Goal: Task Accomplishment & Management: Use online tool/utility

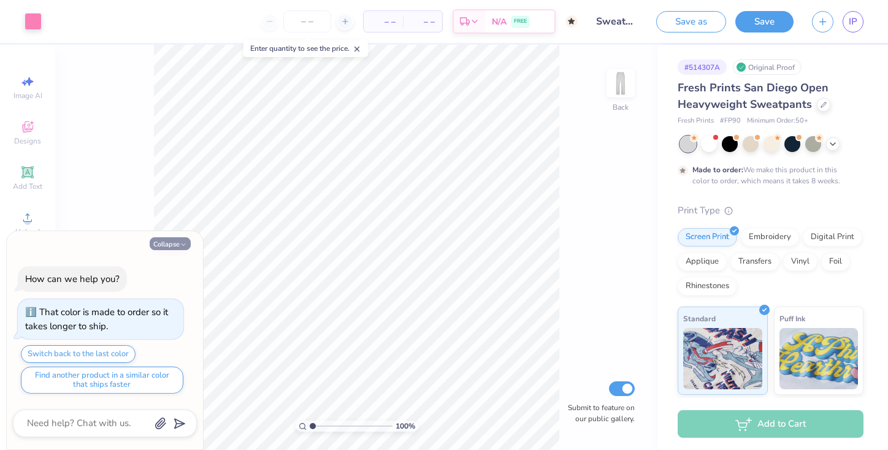
click at [180, 242] on icon "button" at bounding box center [183, 244] width 7 height 7
type textarea "x"
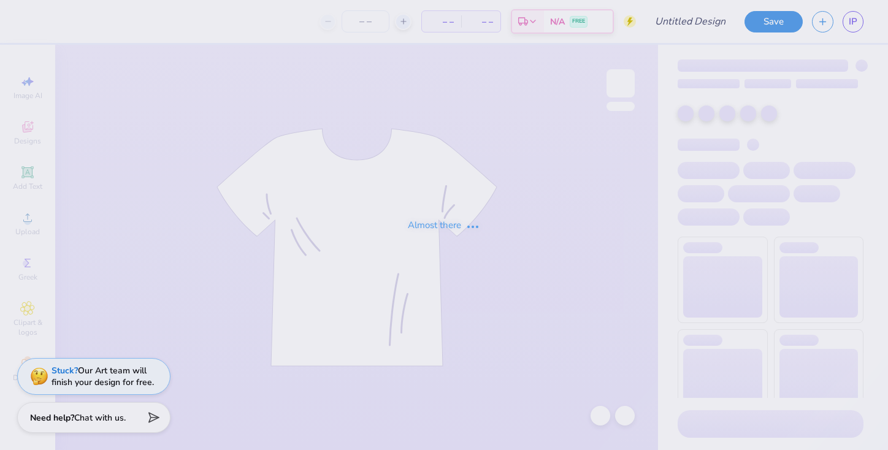
type input "Tank"
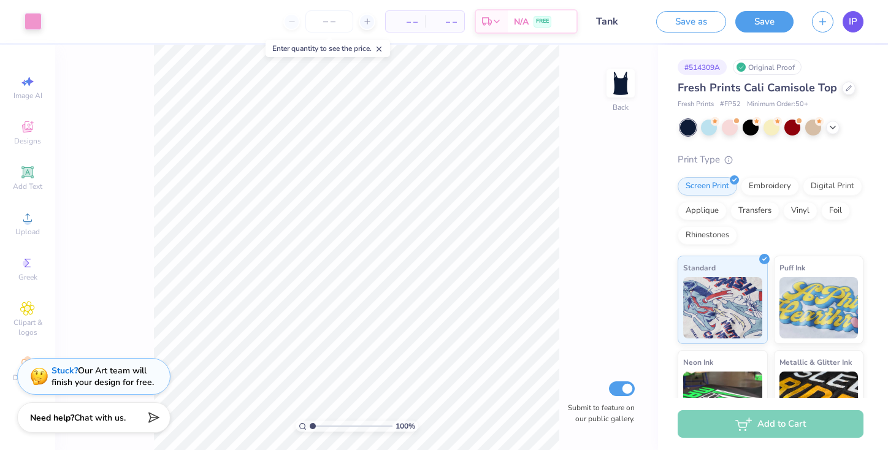
click at [847, 21] on link "IP" at bounding box center [853, 21] width 21 height 21
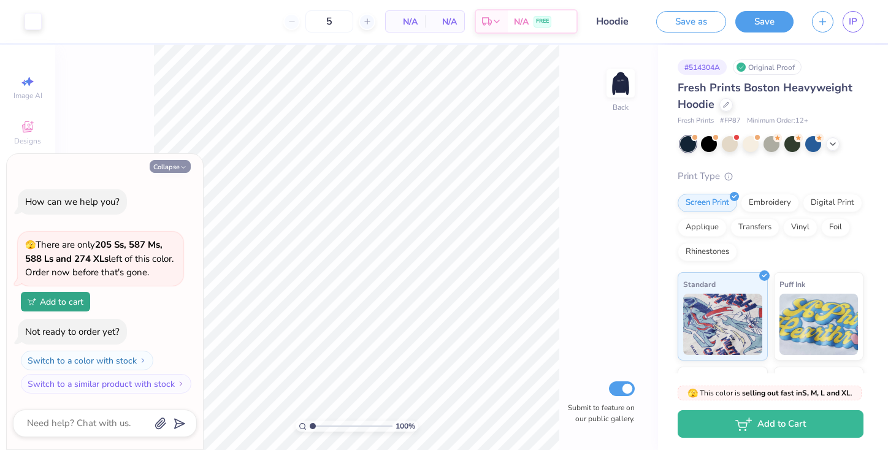
click at [172, 169] on button "Collapse" at bounding box center [170, 166] width 41 height 13
type textarea "x"
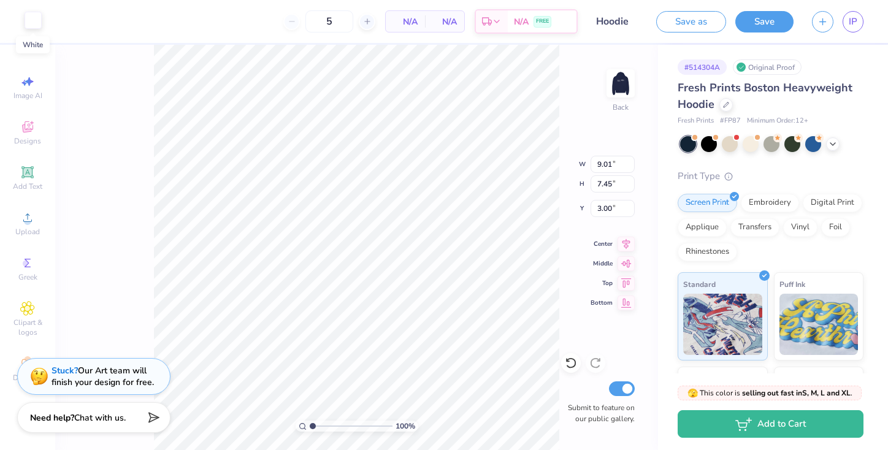
click at [37, 18] on div at bounding box center [33, 20] width 17 height 17
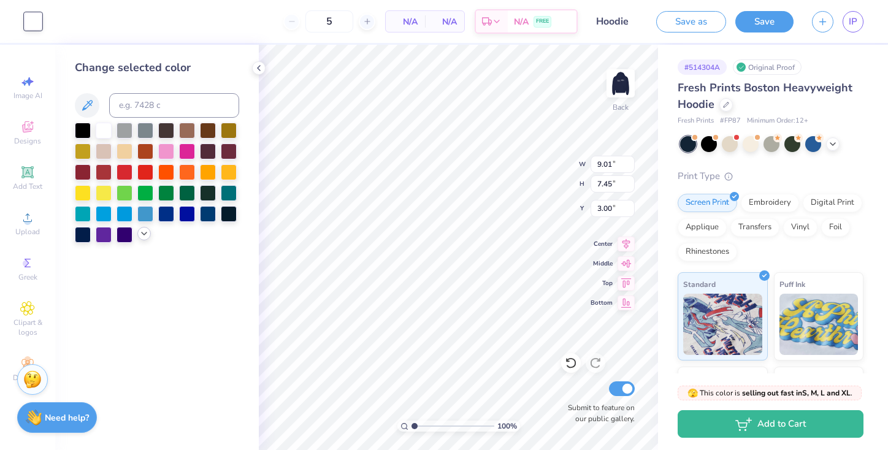
click at [144, 232] on icon at bounding box center [144, 234] width 10 height 10
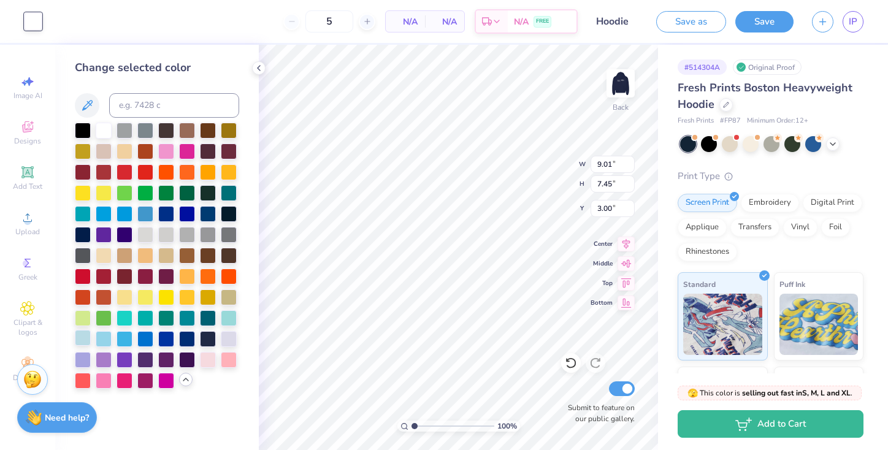
click at [83, 333] on div at bounding box center [83, 338] width 16 height 16
click at [103, 335] on div at bounding box center [104, 338] width 16 height 16
click at [88, 336] on div at bounding box center [83, 338] width 16 height 16
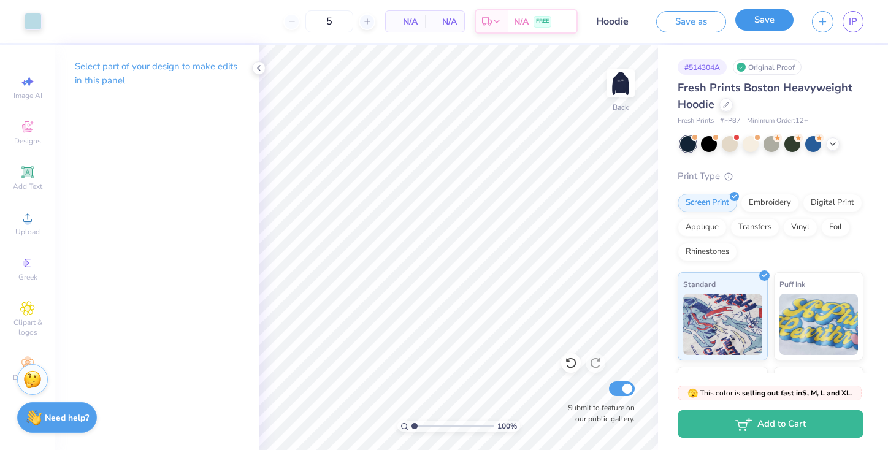
click at [766, 20] on button "Save" at bounding box center [765, 19] width 58 height 21
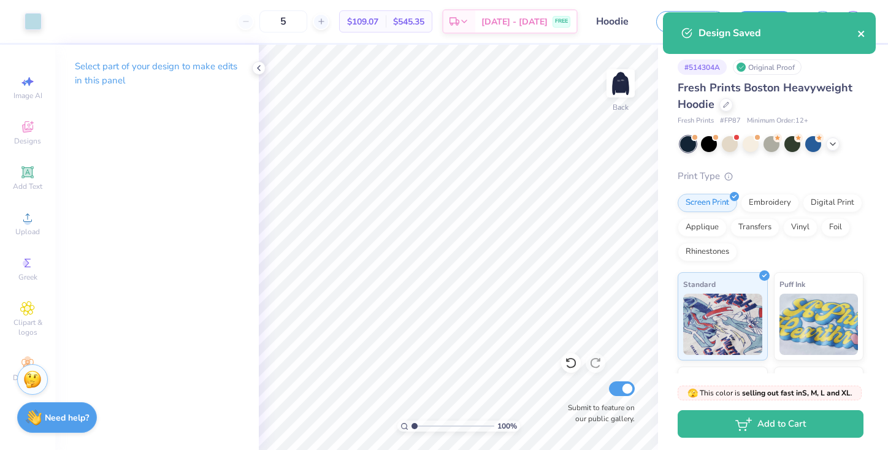
click at [863, 33] on icon "close" at bounding box center [862, 34] width 9 height 10
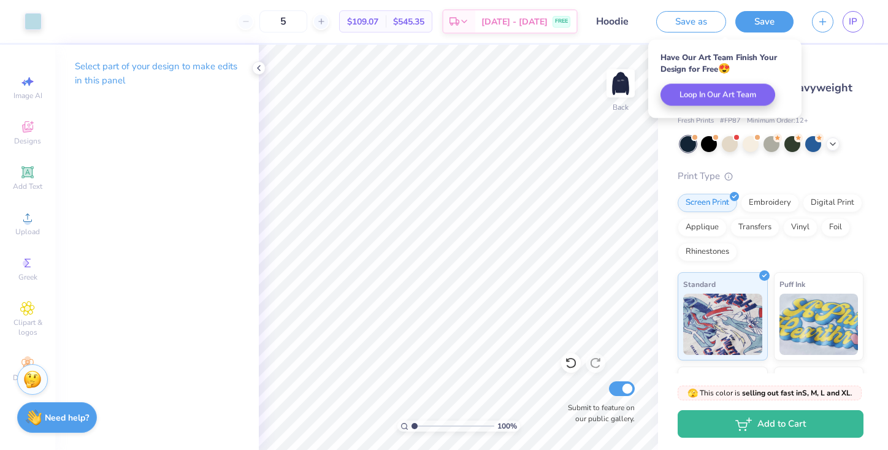
click at [849, 71] on div "# 514304A Original Proof" at bounding box center [771, 67] width 186 height 15
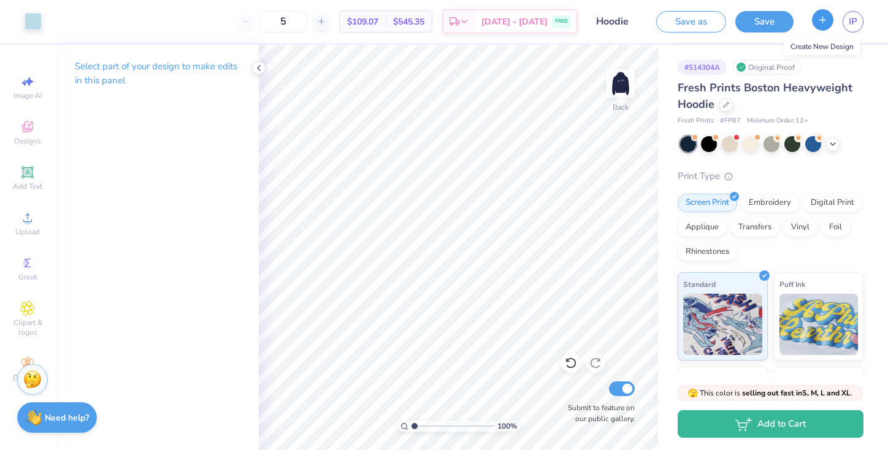
click at [819, 23] on icon "button" at bounding box center [823, 20] width 10 height 10
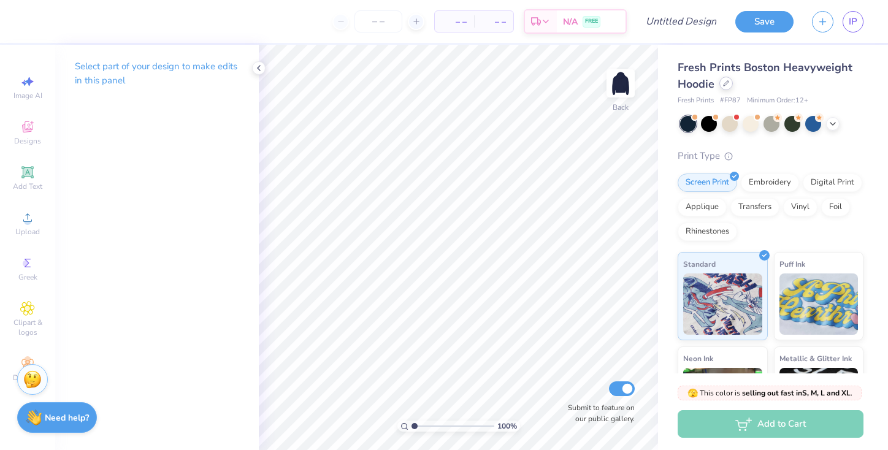
click at [720, 87] on div at bounding box center [726, 83] width 13 height 13
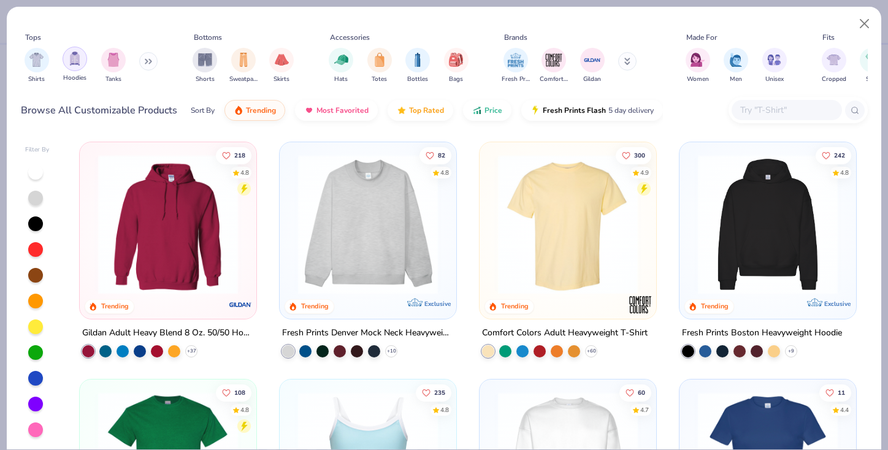
click at [72, 61] on img "filter for Hoodies" at bounding box center [74, 59] width 13 height 14
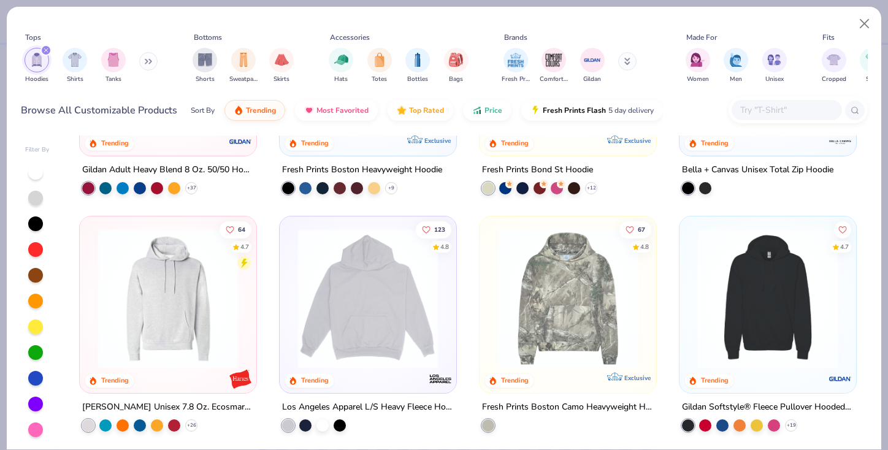
scroll to position [164, 0]
click at [172, 286] on img at bounding box center [168, 298] width 152 height 140
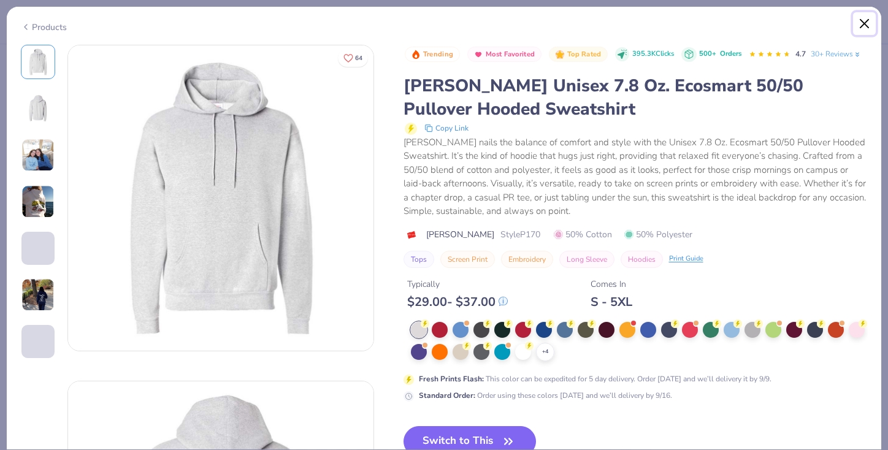
click at [867, 23] on button "Close" at bounding box center [864, 23] width 23 height 23
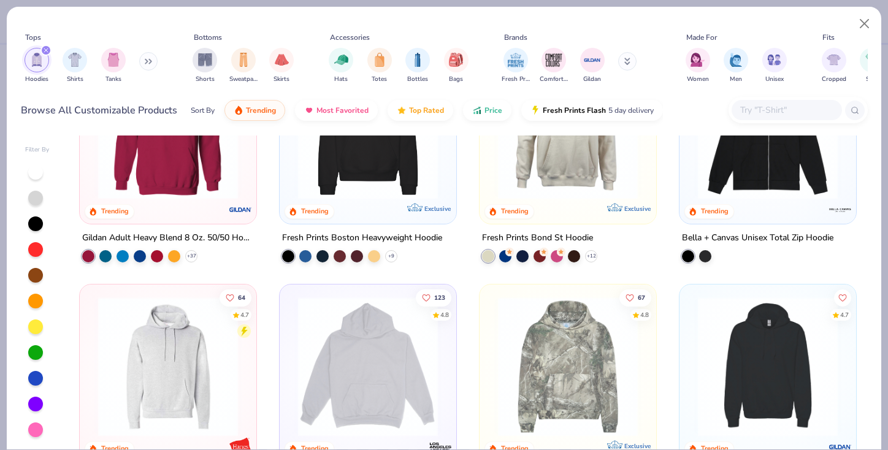
scroll to position [83, 0]
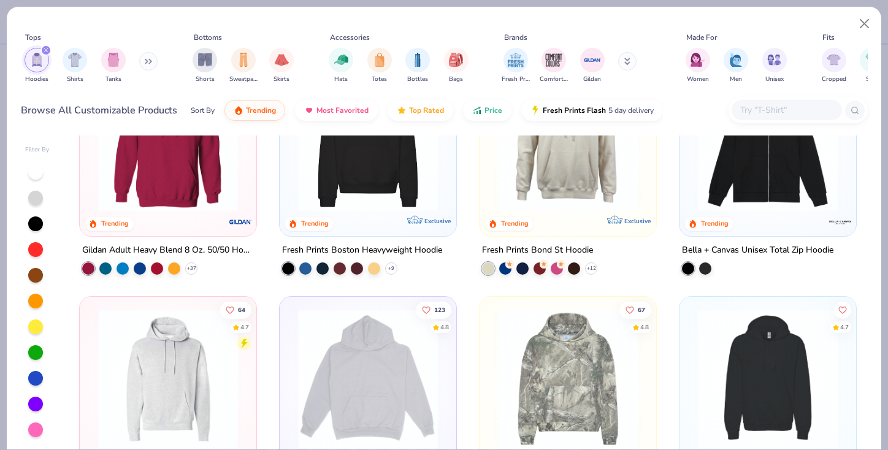
click at [183, 199] on img at bounding box center [168, 142] width 152 height 140
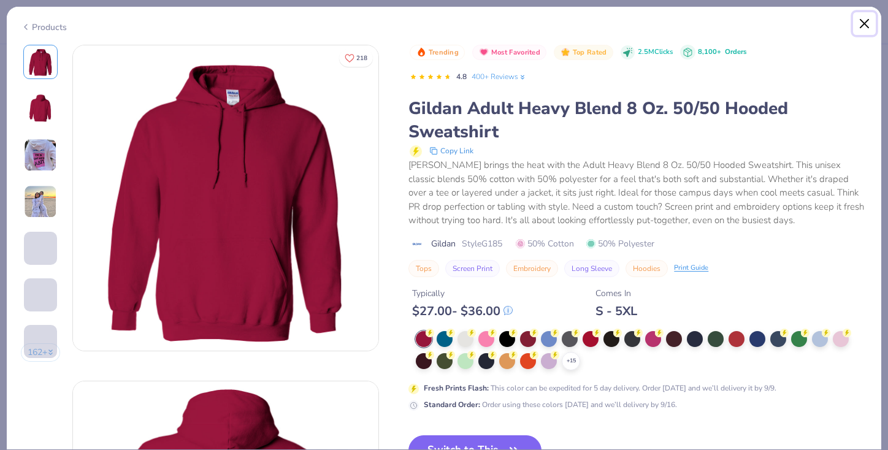
click at [864, 24] on button "Close" at bounding box center [864, 23] width 23 height 23
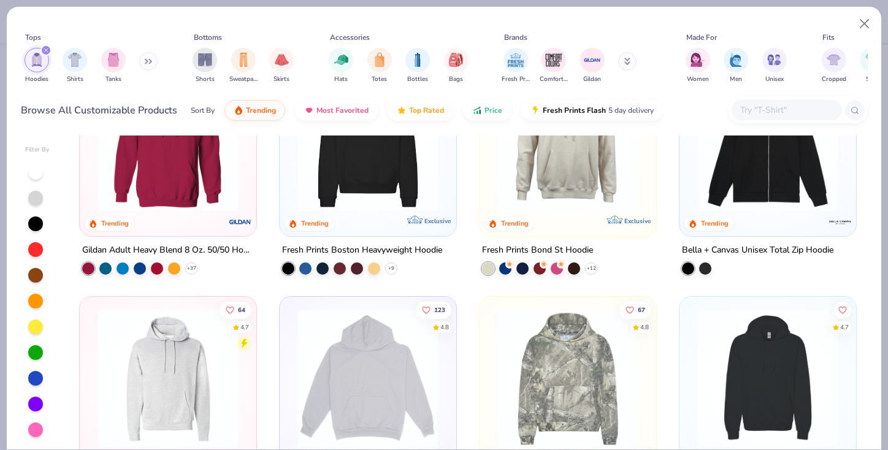
scroll to position [207, 0]
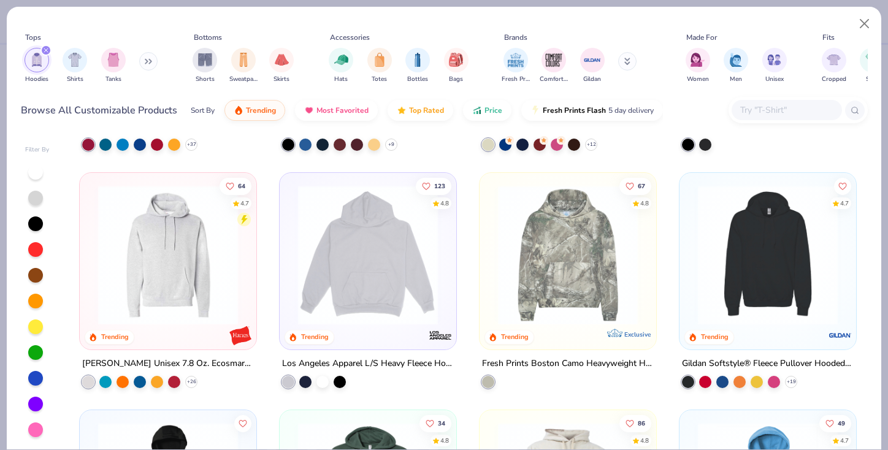
click at [126, 277] on img at bounding box center [168, 255] width 152 height 140
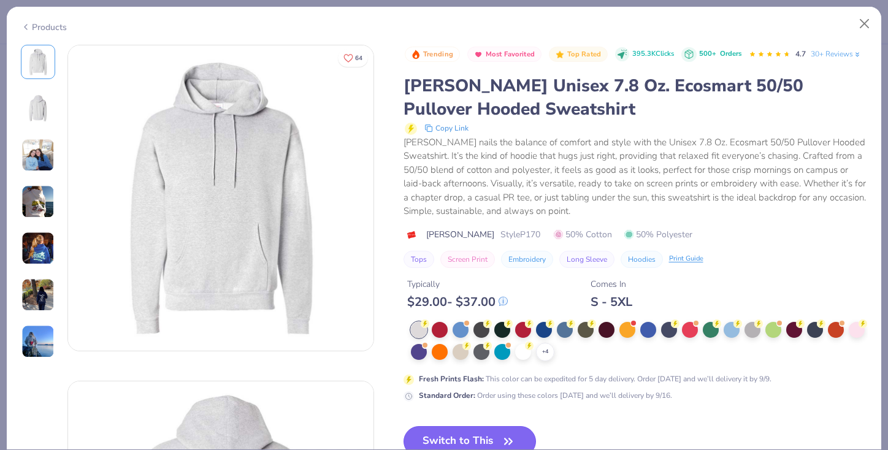
click at [483, 434] on button "Switch to This" at bounding box center [470, 441] width 133 height 31
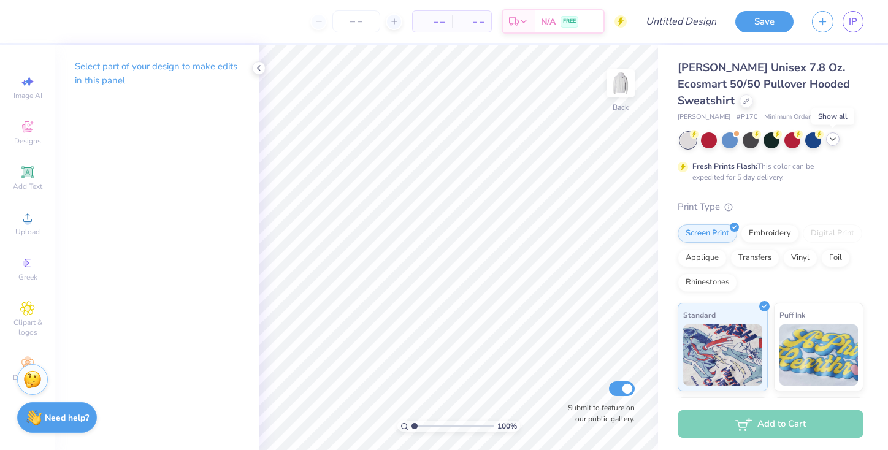
click at [831, 139] on icon at bounding box center [833, 139] width 10 height 10
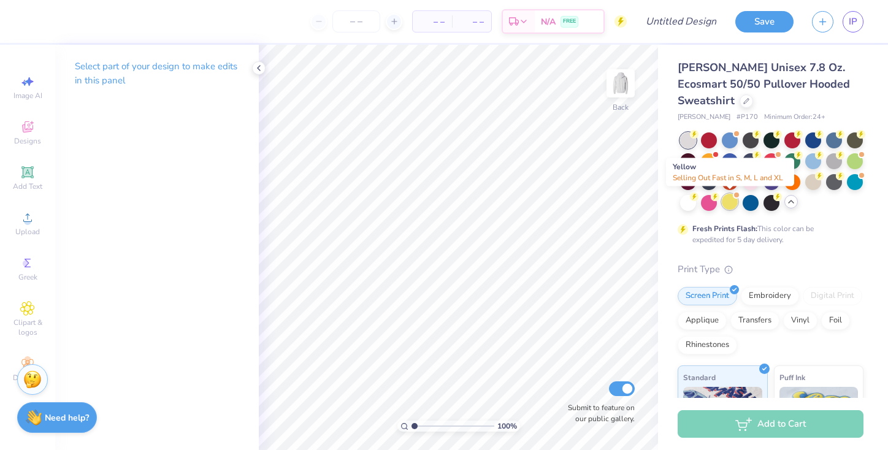
click at [730, 204] on div at bounding box center [730, 202] width 16 height 16
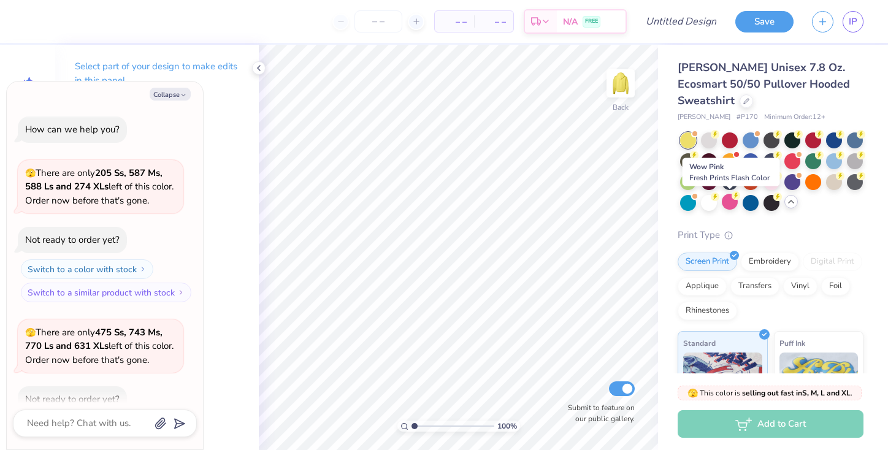
scroll to position [67, 0]
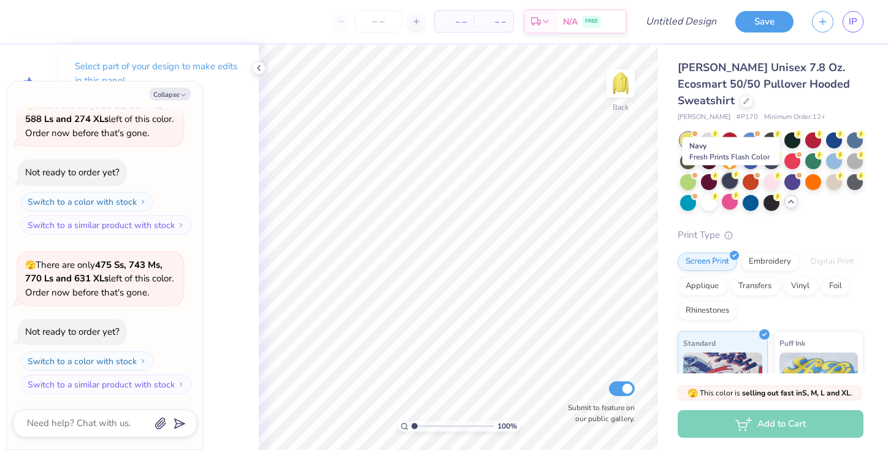
click at [729, 182] on div at bounding box center [730, 181] width 16 height 16
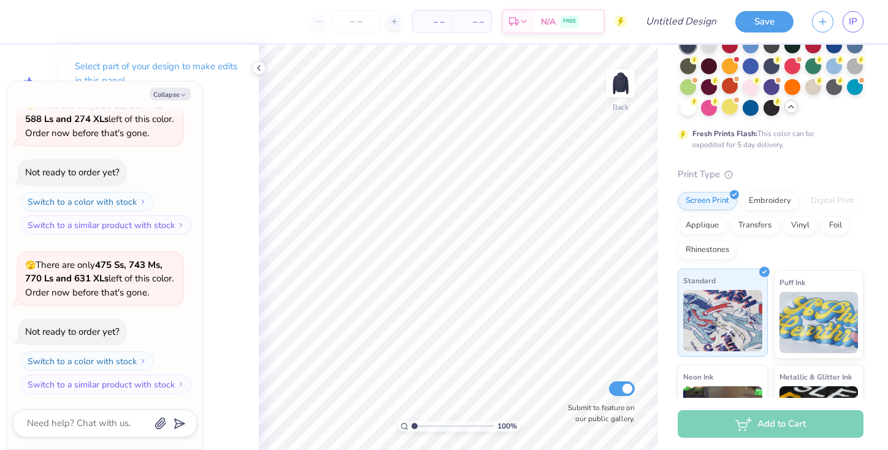
scroll to position [0, 0]
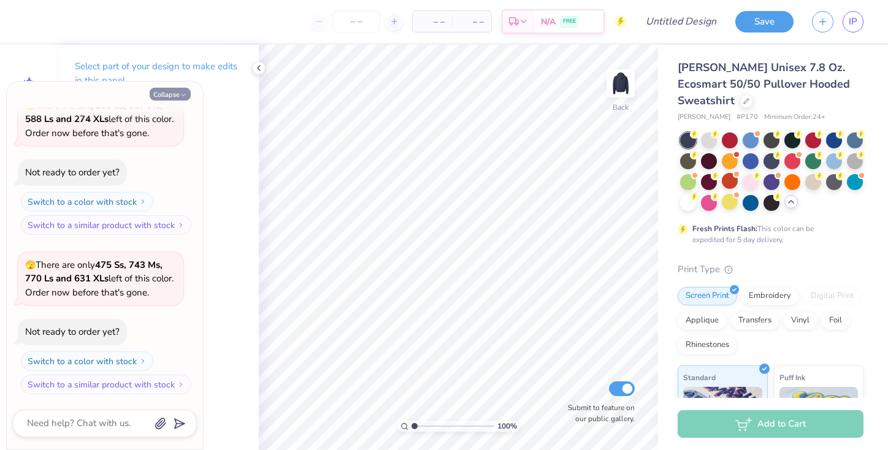
click at [174, 96] on button "Collapse" at bounding box center [170, 94] width 41 height 13
type textarea "x"
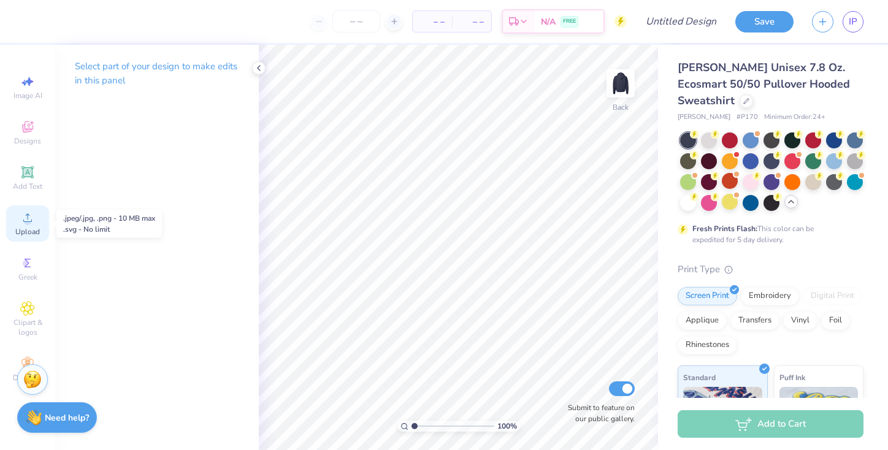
click at [31, 222] on icon at bounding box center [27, 217] width 15 height 15
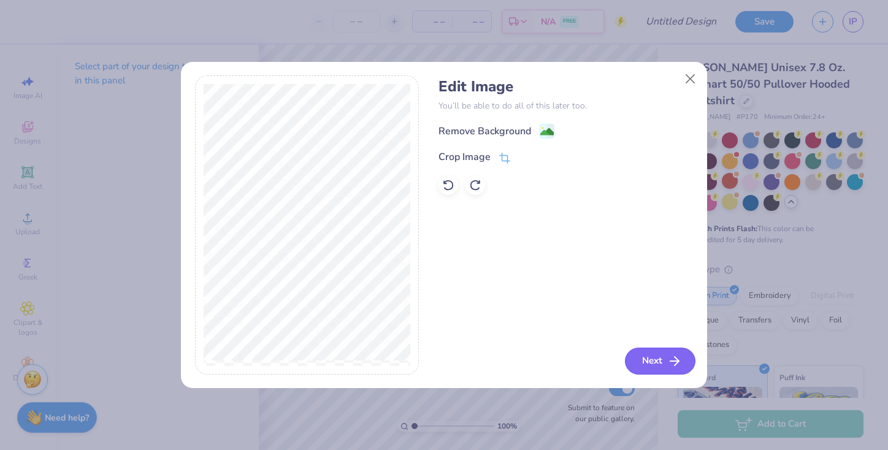
click at [659, 364] on button "Next" at bounding box center [660, 361] width 71 height 27
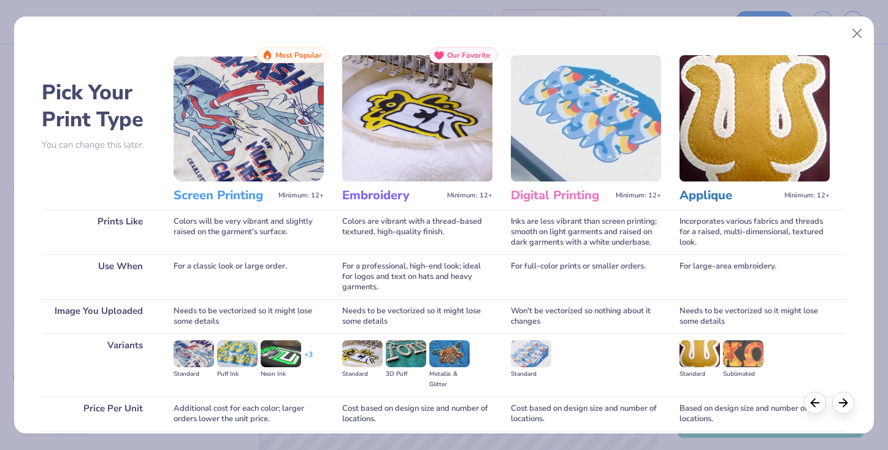
scroll to position [100, 0]
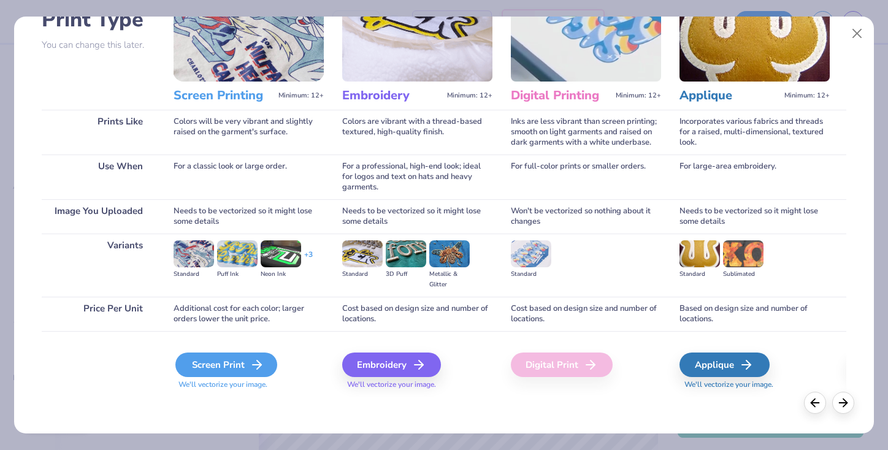
click at [196, 366] on div "Screen Print" at bounding box center [226, 365] width 102 height 25
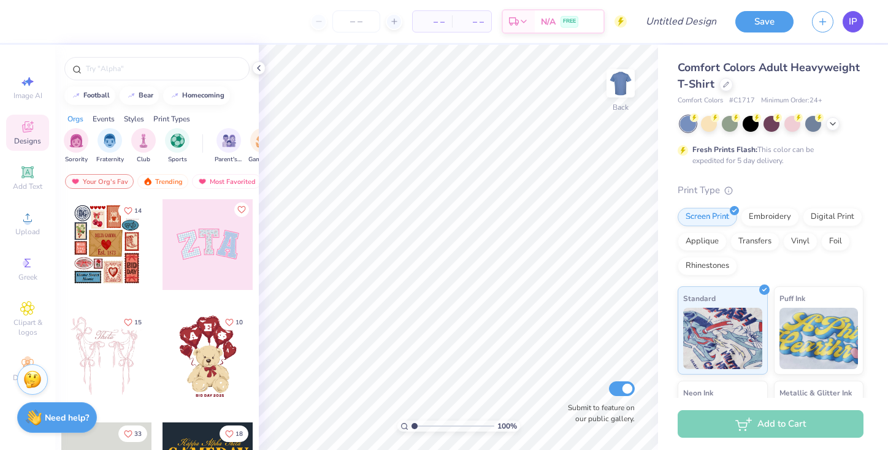
click at [853, 20] on span "IP" at bounding box center [853, 22] width 9 height 14
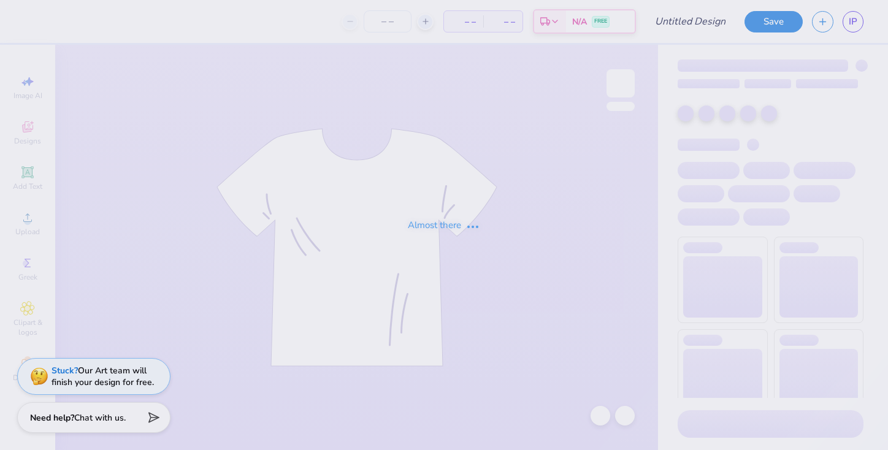
type input "Hoodie"
type input "5"
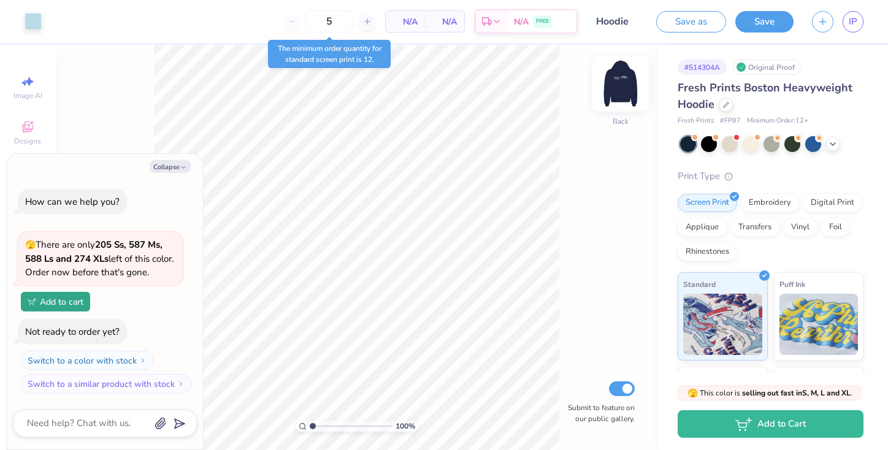
click at [625, 87] on img at bounding box center [620, 83] width 49 height 49
click at [180, 169] on icon "button" at bounding box center [183, 167] width 7 height 7
type textarea "x"
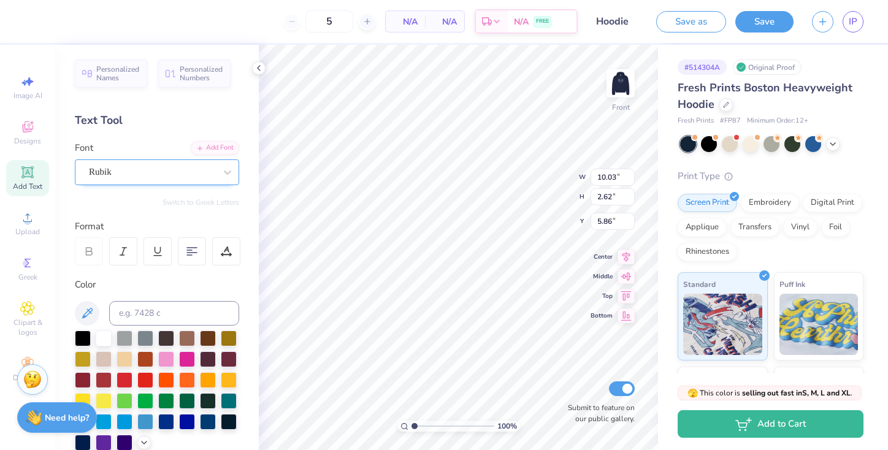
click at [125, 179] on div at bounding box center [152, 172] width 126 height 17
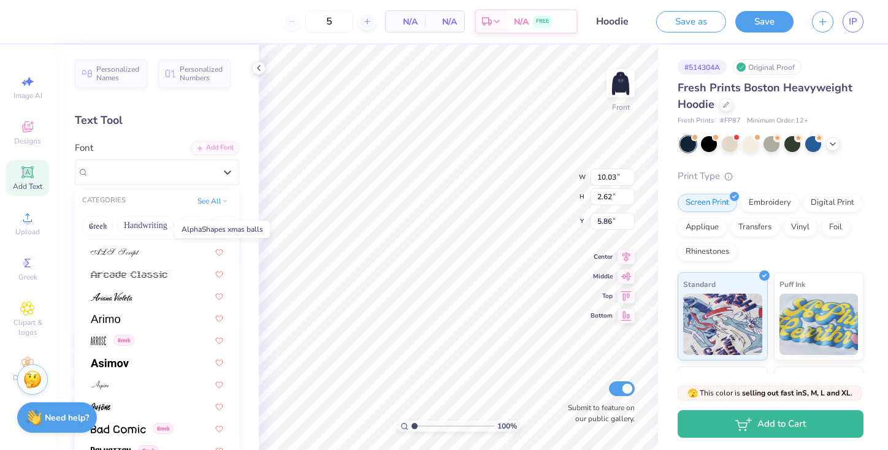
scroll to position [393, 0]
click at [134, 301] on div at bounding box center [157, 295] width 133 height 13
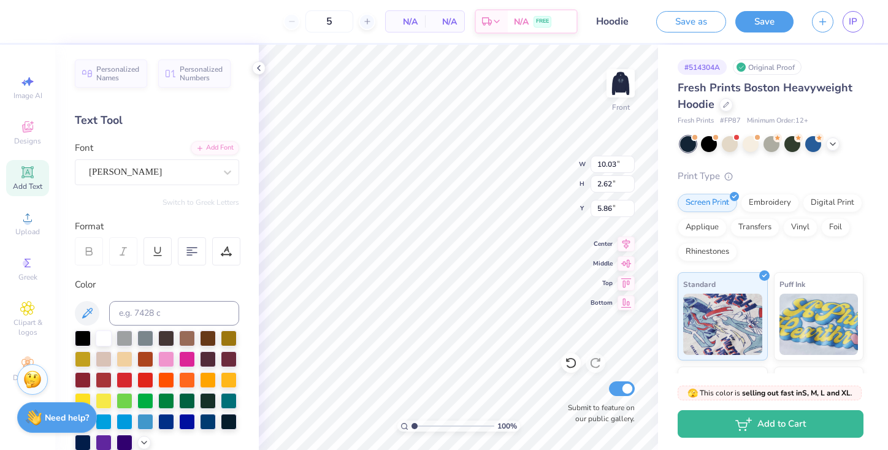
type input "6.89"
type input "2.82"
type input "5.76"
click at [146, 175] on div "Ariana Violeta" at bounding box center [152, 172] width 129 height 19
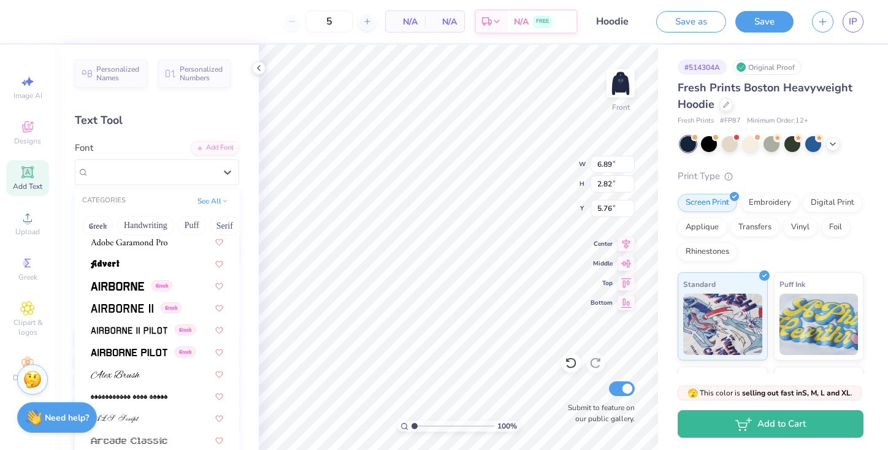
scroll to position [228, 0]
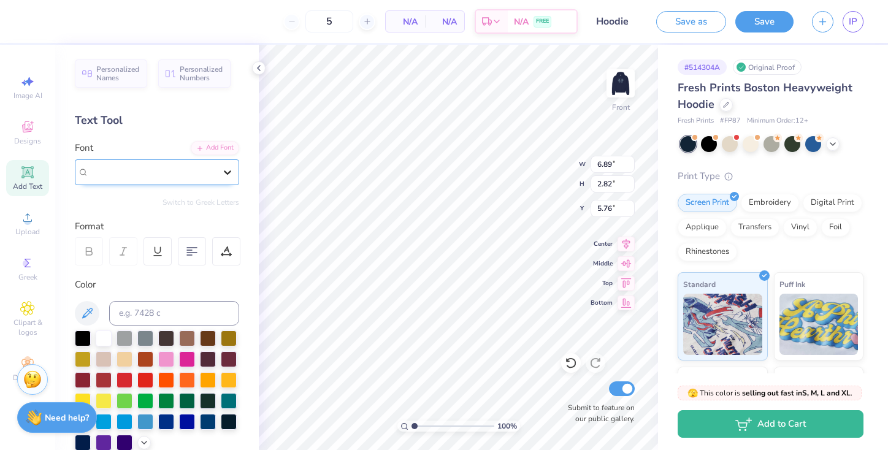
click at [226, 174] on icon at bounding box center [227, 172] width 12 height 12
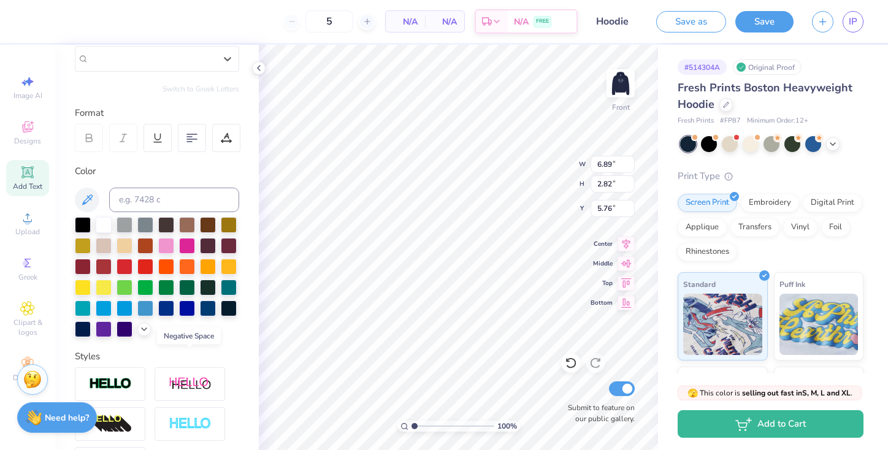
scroll to position [0, 0]
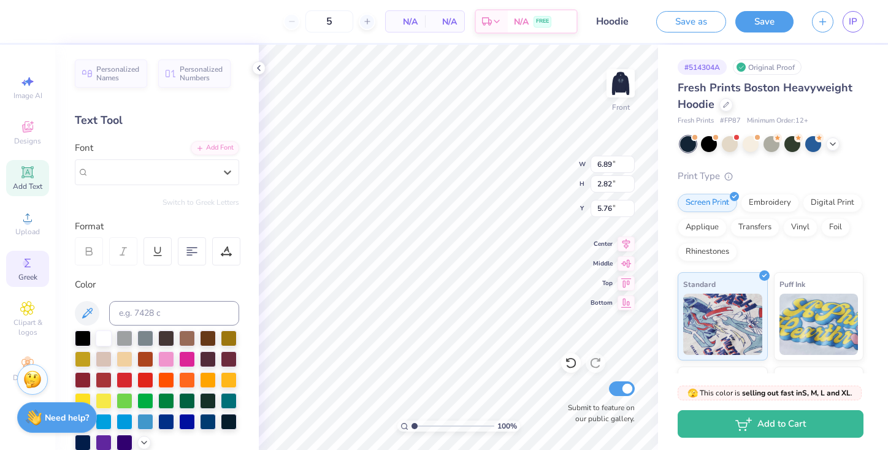
click at [26, 270] on div "Greek" at bounding box center [27, 269] width 43 height 36
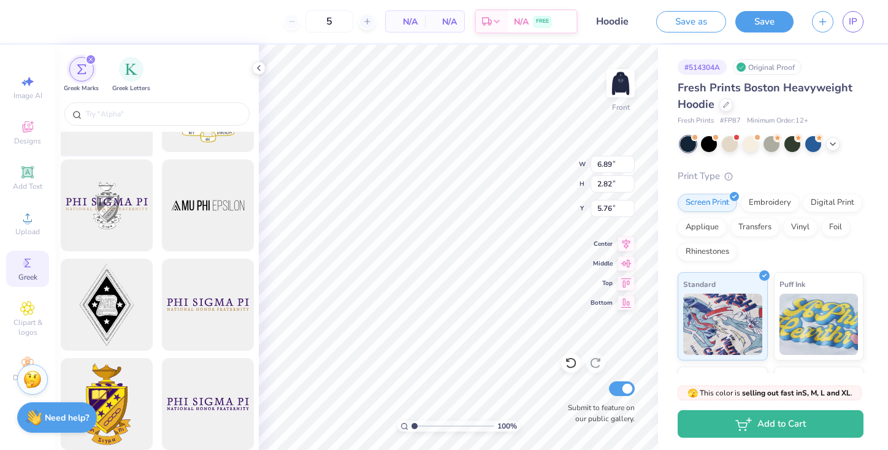
scroll to position [174, 0]
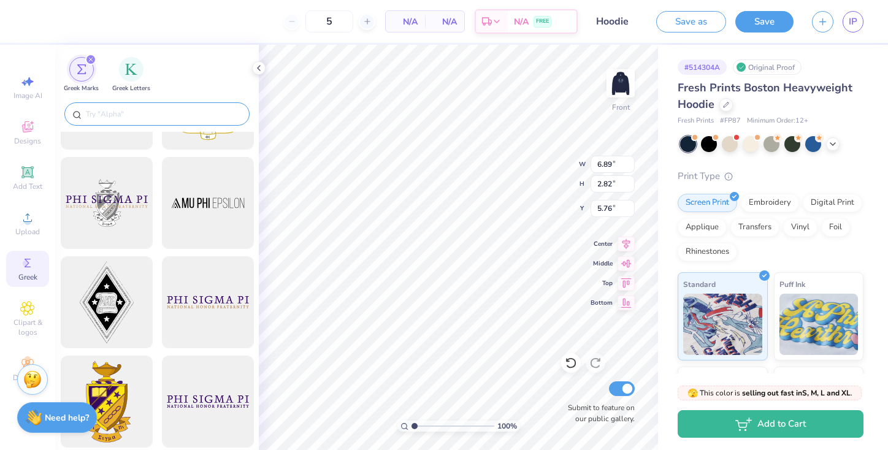
click at [120, 115] on input "text" at bounding box center [163, 114] width 157 height 12
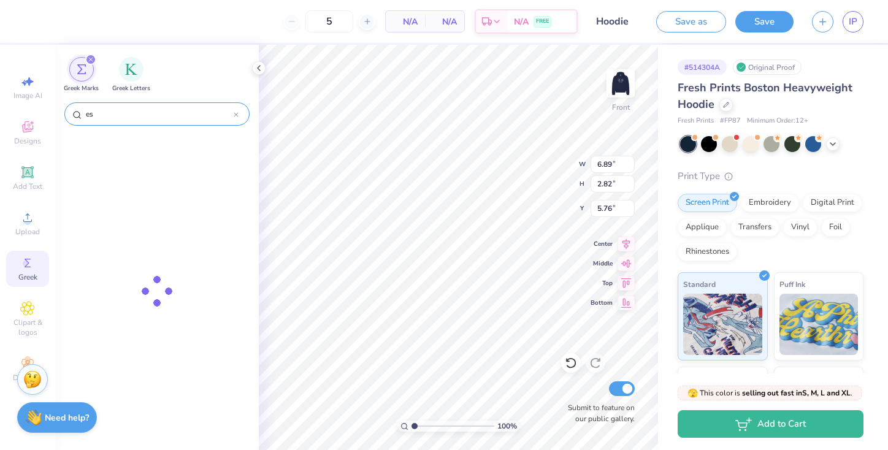
type input "est"
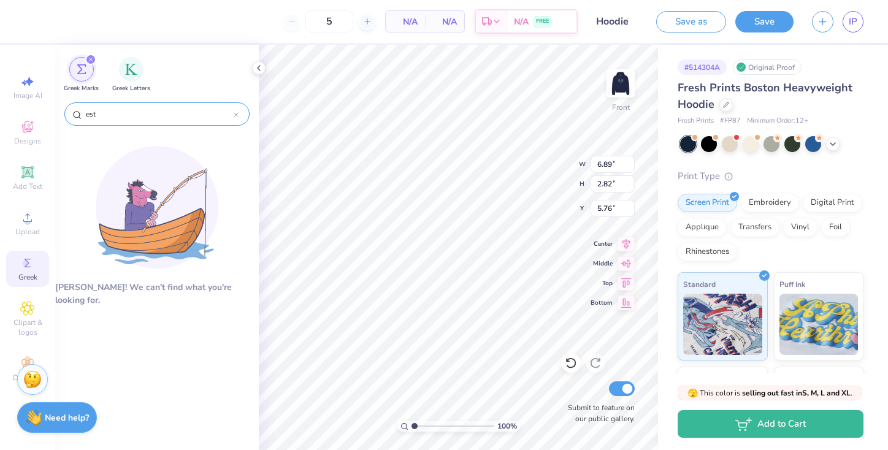
click at [237, 112] on icon at bounding box center [236, 114] width 5 height 5
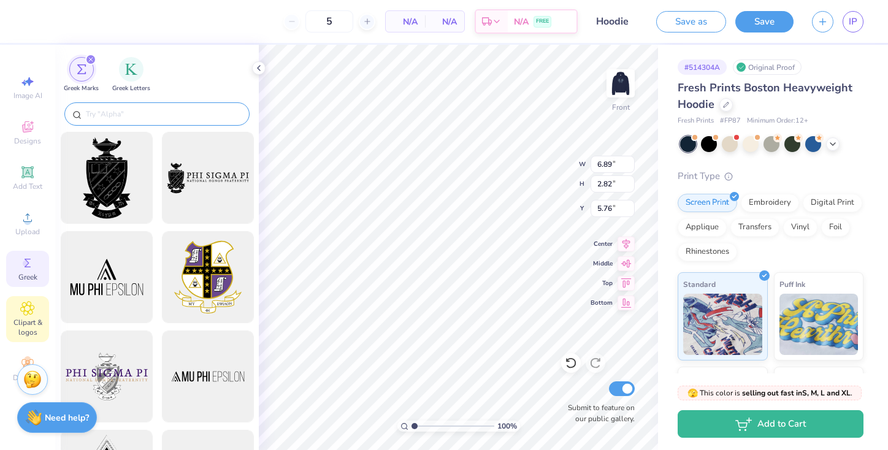
click at [27, 327] on span "Clipart & logos" at bounding box center [27, 328] width 43 height 20
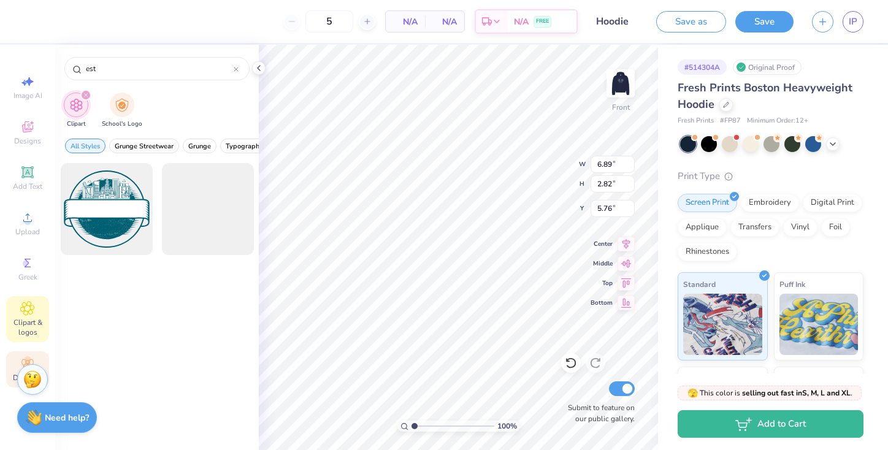
type input "est"
click at [27, 357] on circle at bounding box center [27, 359] width 7 height 7
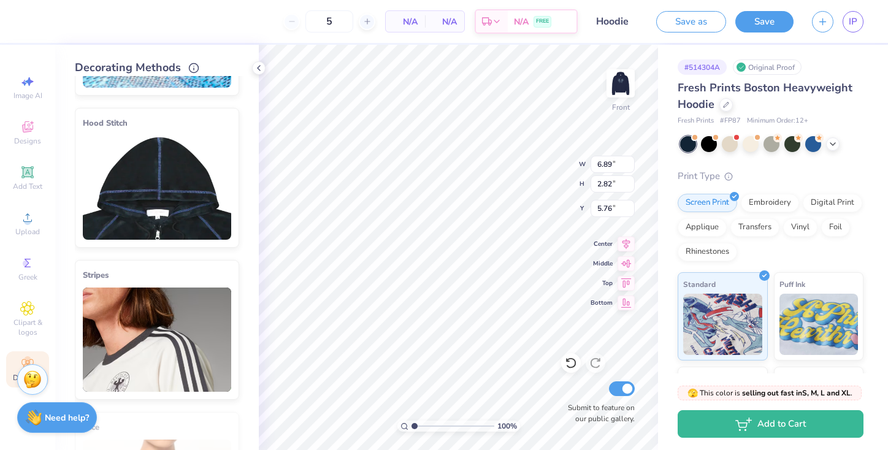
scroll to position [0, 0]
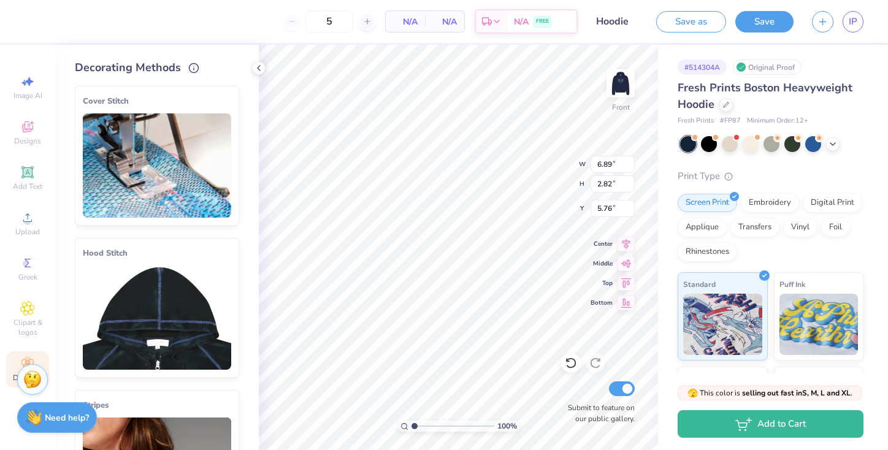
click at [155, 183] on img at bounding box center [157, 165] width 148 height 104
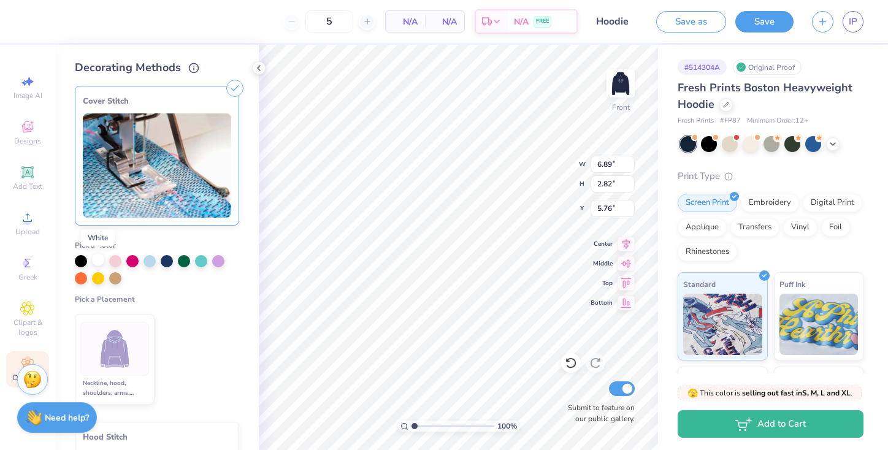
click at [96, 263] on div at bounding box center [98, 260] width 12 height 12
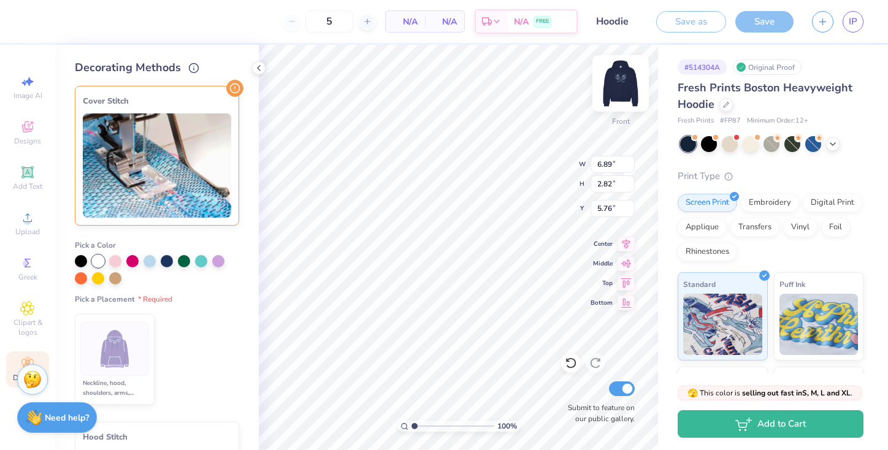
click at [623, 85] on img at bounding box center [620, 83] width 49 height 49
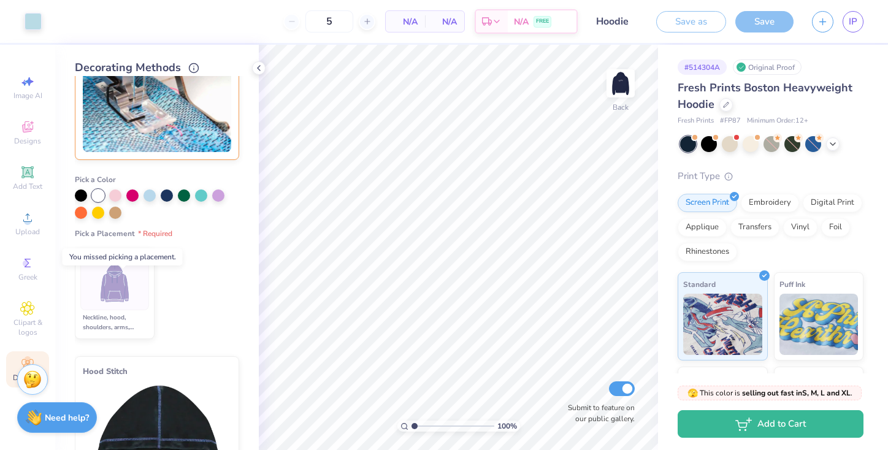
scroll to position [72, 0]
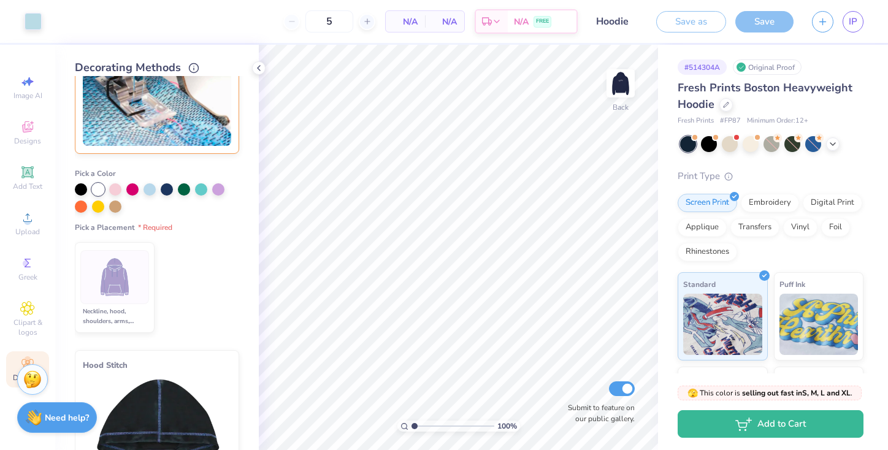
click at [121, 310] on div "Neckline, hood, shoulders, arms, bottom & hoodie pocket" at bounding box center [114, 317] width 69 height 20
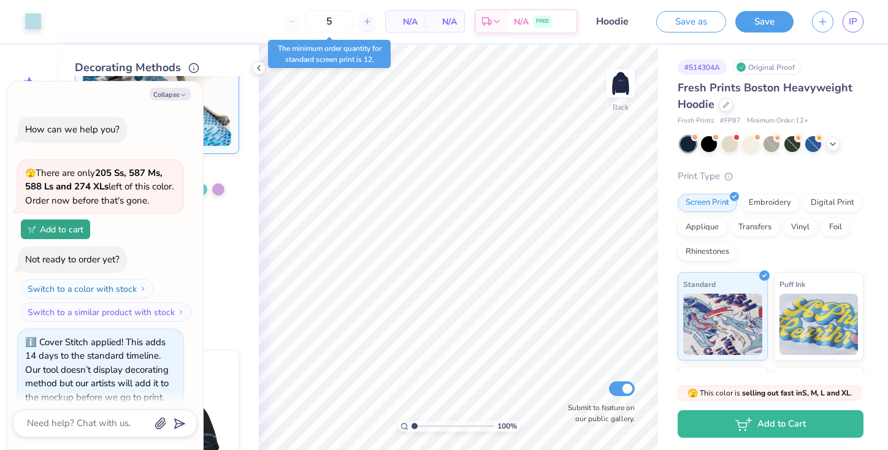
scroll to position [17, 0]
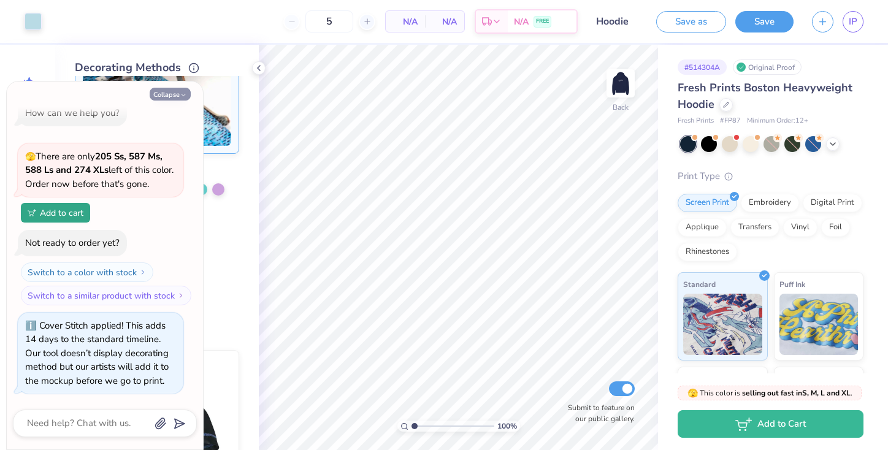
click at [175, 98] on button "Collapse" at bounding box center [170, 94] width 41 height 13
type textarea "x"
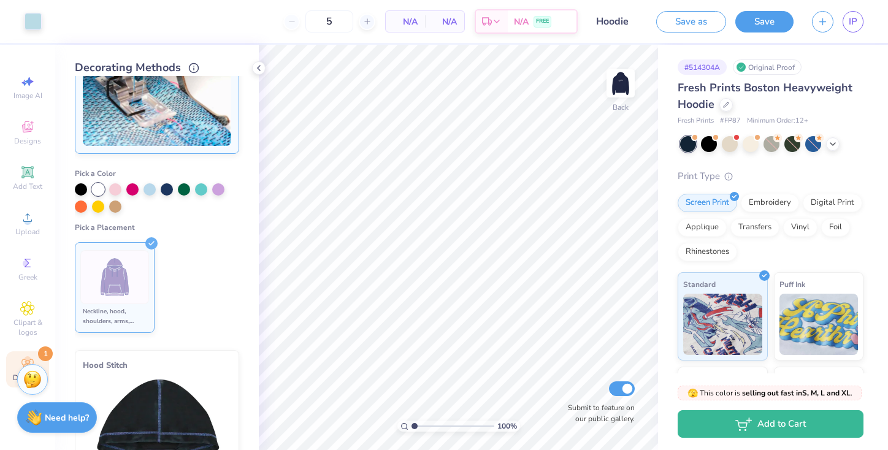
scroll to position [0, 0]
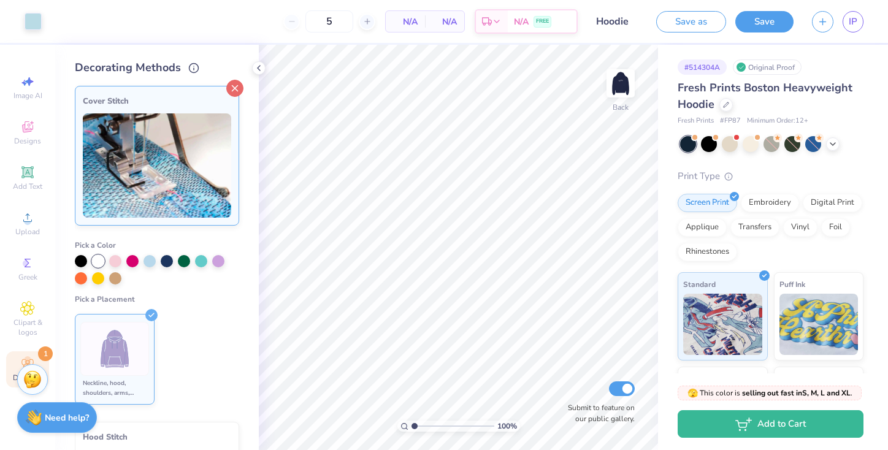
click at [232, 90] on icon at bounding box center [234, 88] width 17 height 17
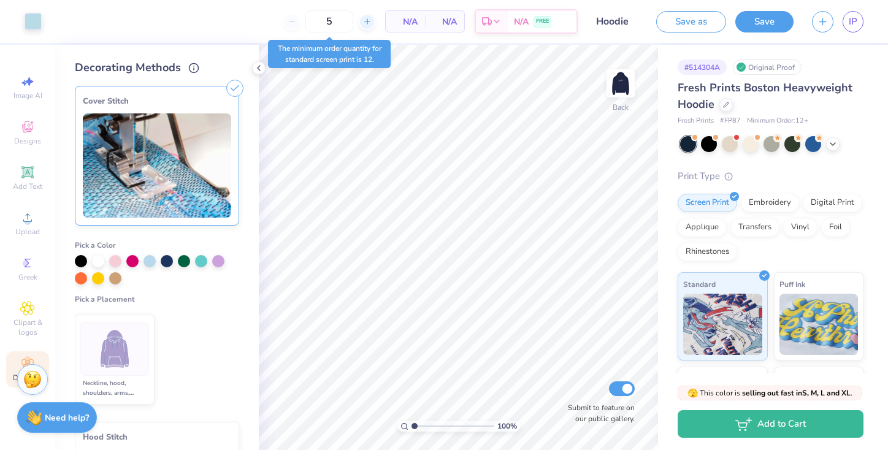
click at [365, 23] on icon at bounding box center [367, 21] width 9 height 9
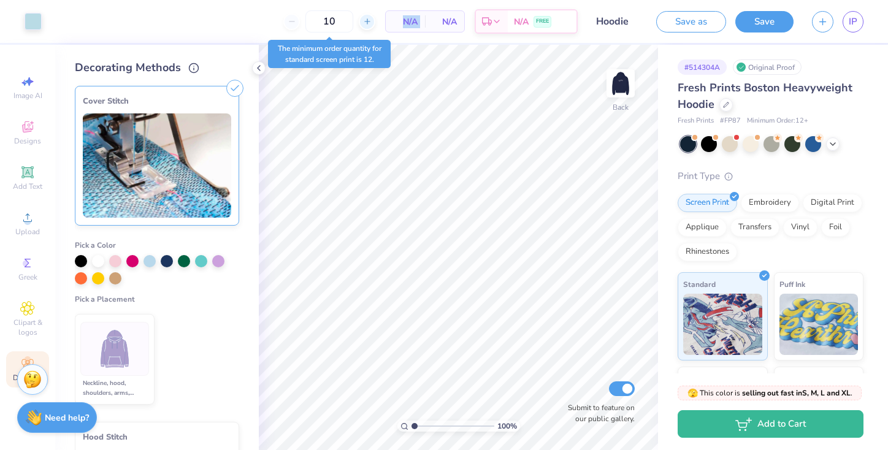
click at [365, 23] on icon at bounding box center [367, 21] width 9 height 9
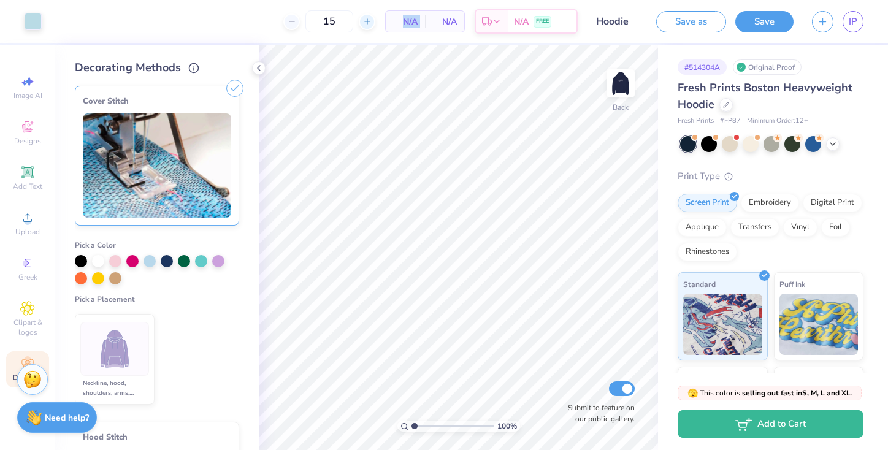
click at [365, 23] on icon at bounding box center [367, 21] width 9 height 9
type input "18"
click at [210, 26] on div "18 $67.75 Per Item $1,219.50 Total Est. Delivery Sep 14 - 17 FREE" at bounding box center [314, 21] width 527 height 43
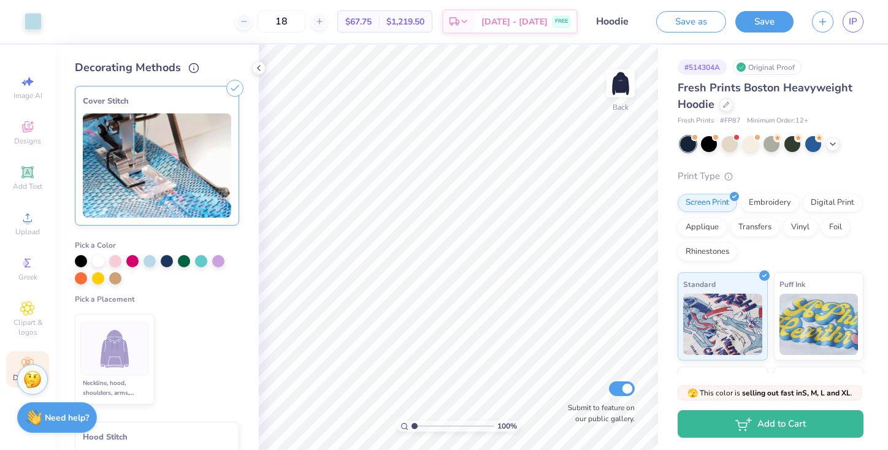
click at [231, 90] on icon at bounding box center [234, 88] width 17 height 17
click at [180, 97] on div "Cover Stitch" at bounding box center [157, 101] width 148 height 15
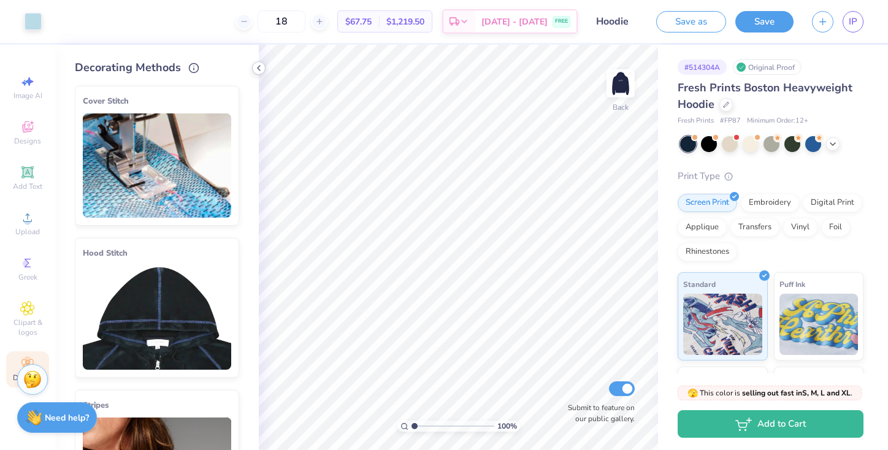
click at [262, 63] on icon at bounding box center [259, 68] width 10 height 10
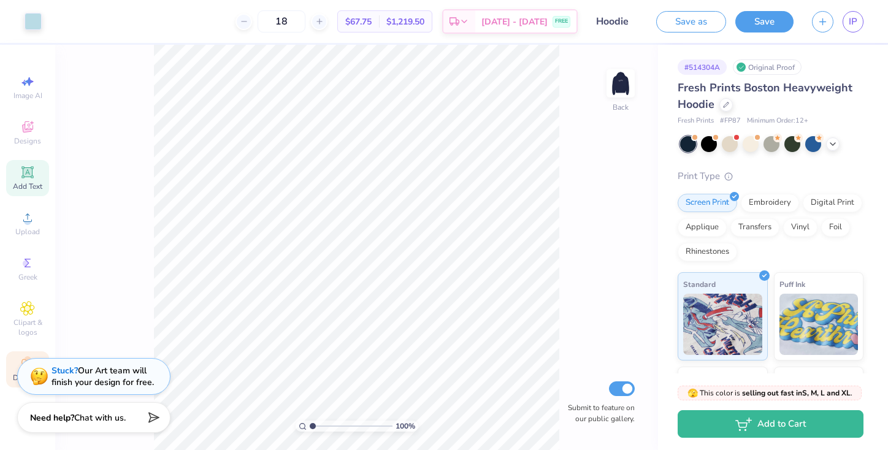
click at [35, 174] on div "Add Text" at bounding box center [27, 178] width 43 height 36
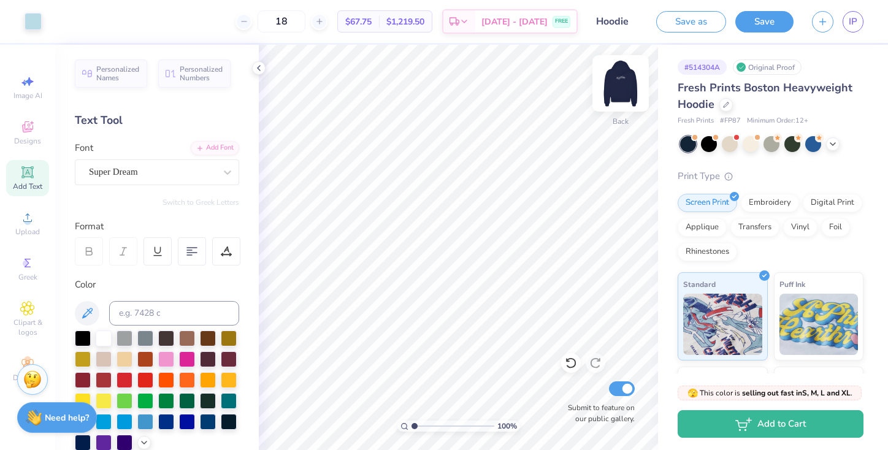
click at [619, 82] on img at bounding box center [620, 83] width 49 height 49
type input "19.49"
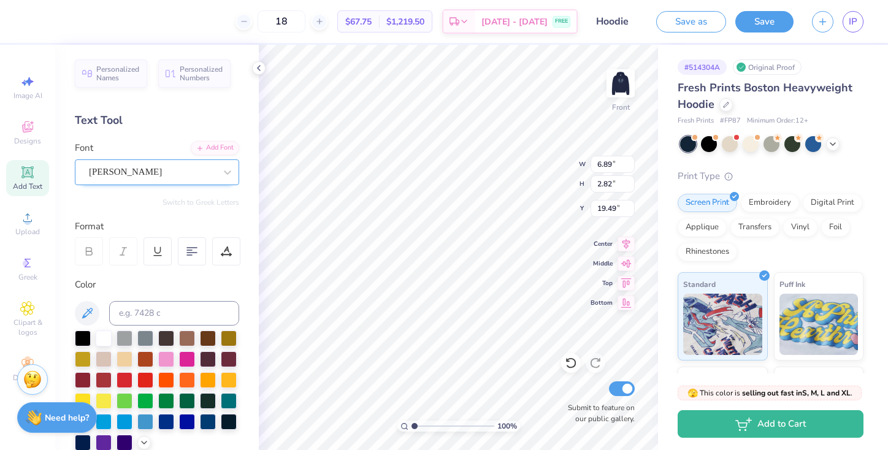
click at [127, 178] on div "Ariana Violeta" at bounding box center [152, 172] width 129 height 19
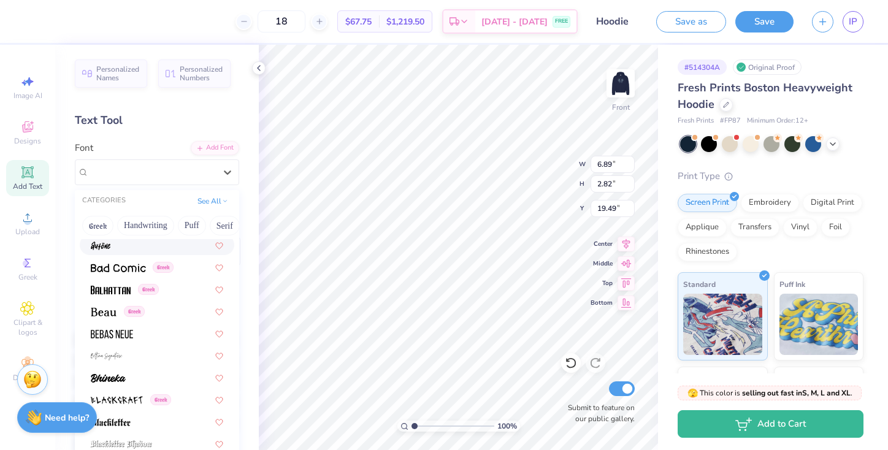
scroll to position [576, 0]
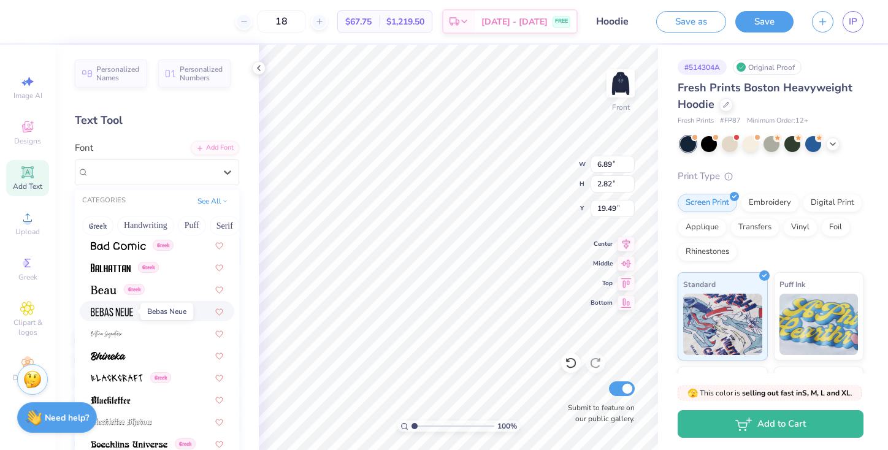
click at [130, 315] on img at bounding box center [112, 312] width 42 height 9
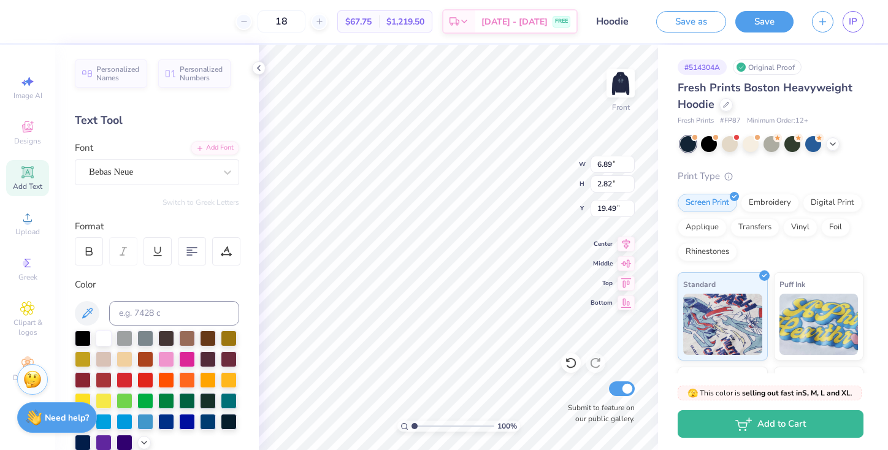
type input "6.39"
type input "2.58"
type input "19.60"
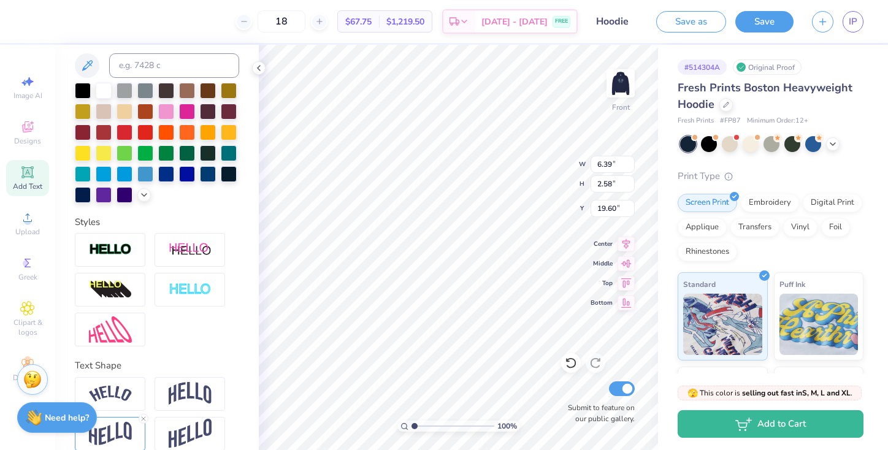
scroll to position [263, 0]
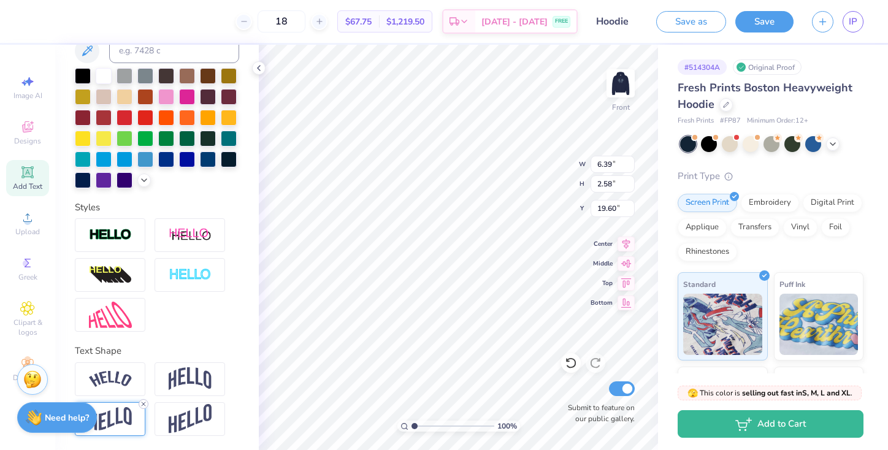
click at [142, 402] on icon at bounding box center [143, 404] width 7 height 7
type input "1.76"
type input "20.01"
click at [186, 382] on img at bounding box center [190, 378] width 43 height 23
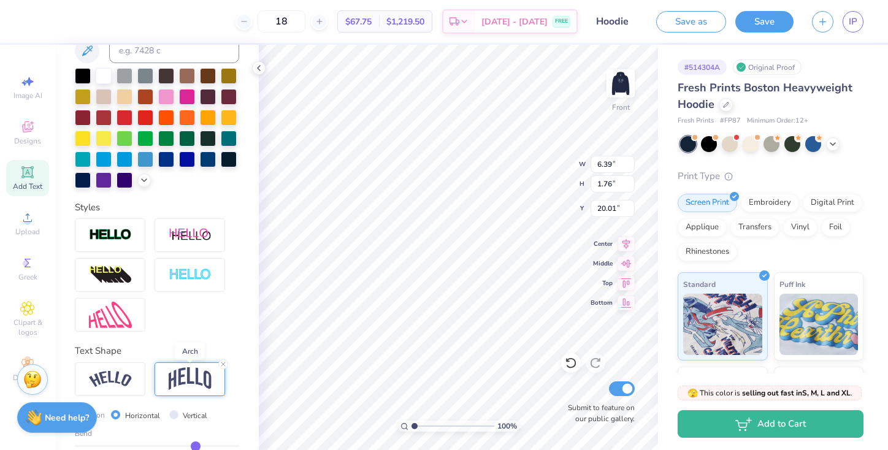
type input "3.04"
type input "19.37"
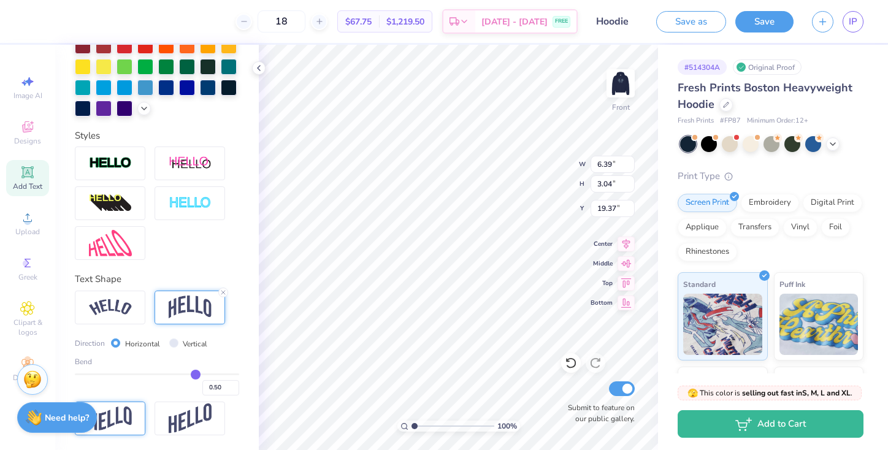
type input "0.48"
type input "0.46"
type input "0.44"
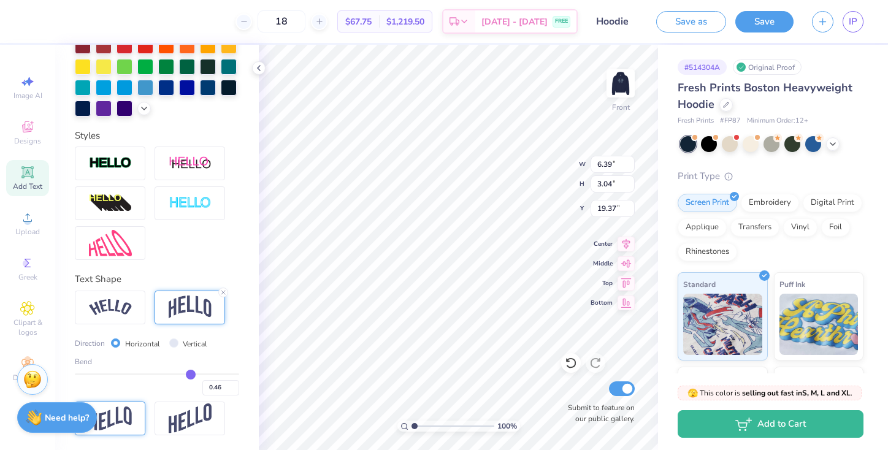
type input "0.44"
type input "0.42"
type input "0.4"
type input "0.40"
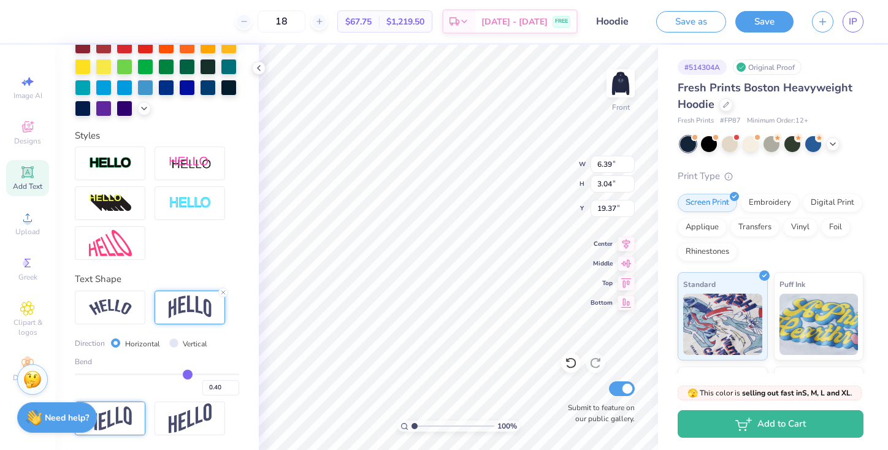
type input "0.38"
type input "0.37"
type input "0.35"
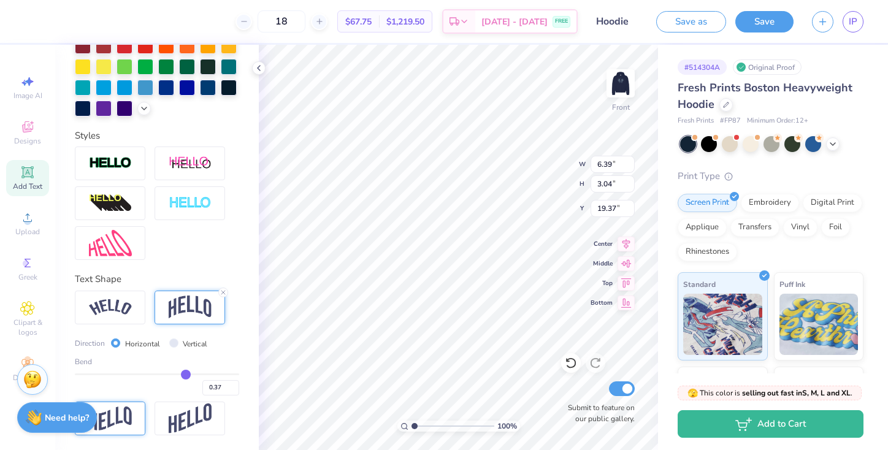
type input "0.35"
type input "0.34"
type input "0.32"
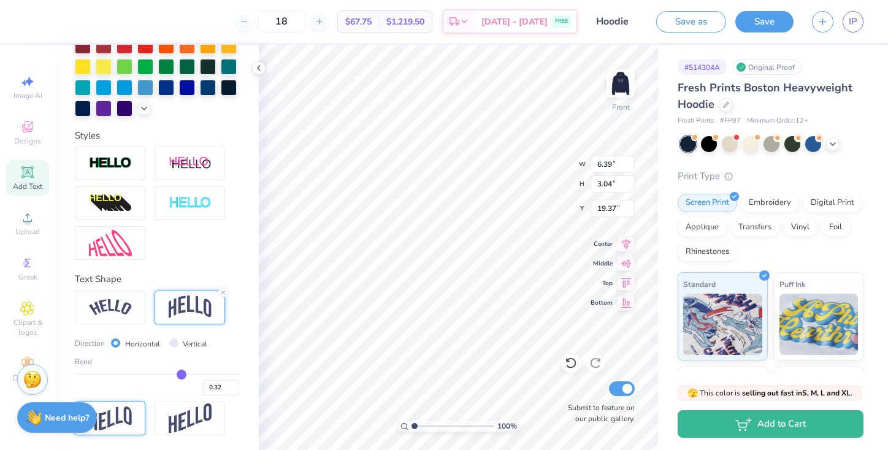
type input "0.31"
type input "0.29"
type input "0.28"
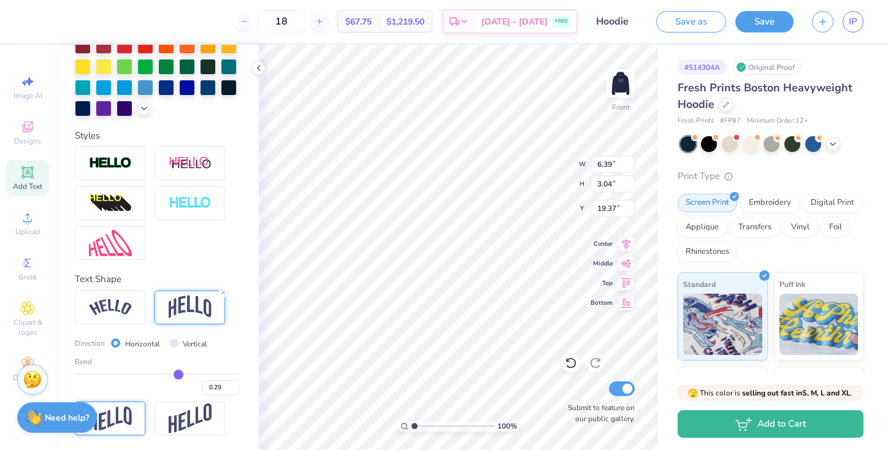
type input "0.28"
type input "0.26"
type input "0.24"
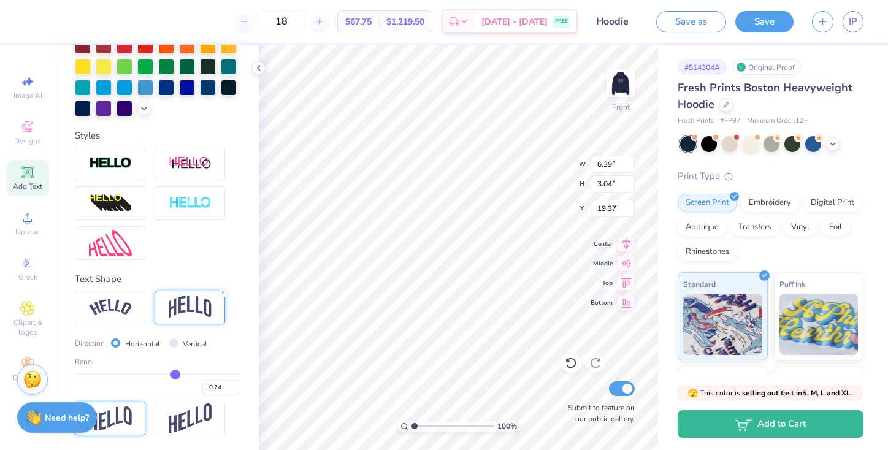
type input "0.22"
type input "0.21"
type input "0.19"
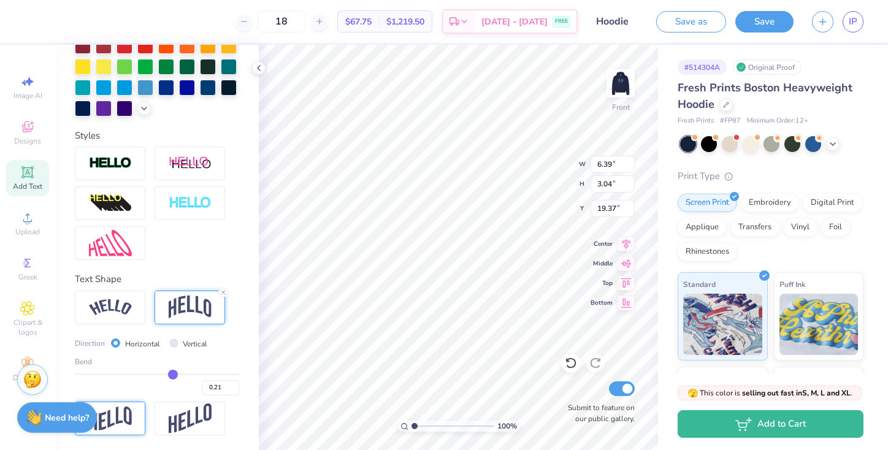
type input "0.19"
type input "0.18"
type input "0.15"
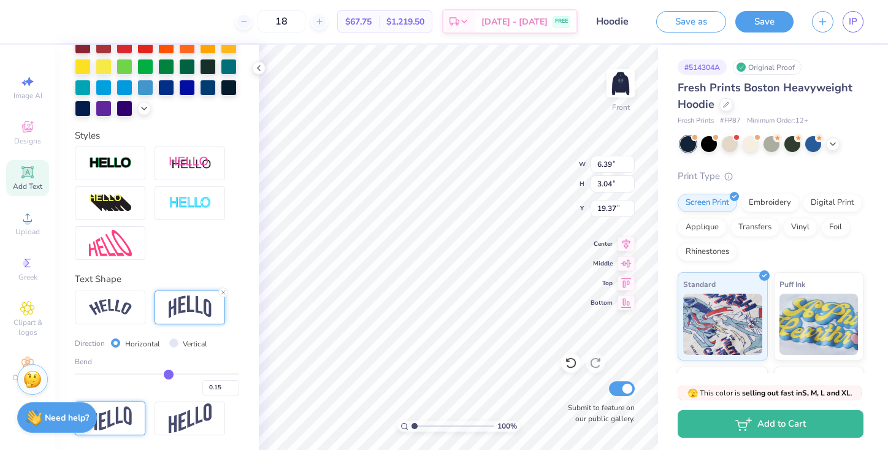
type input "0.14"
type input "0.12"
type input "0.11"
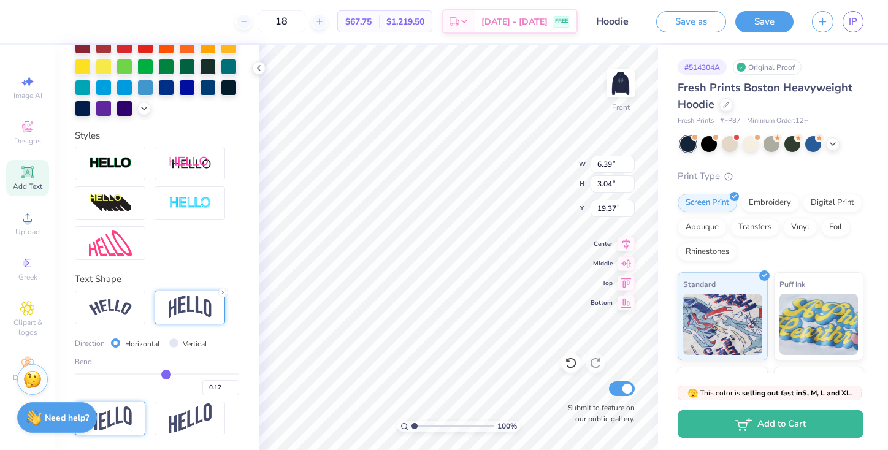
type input "0.11"
type input "0.09"
type input "0.07"
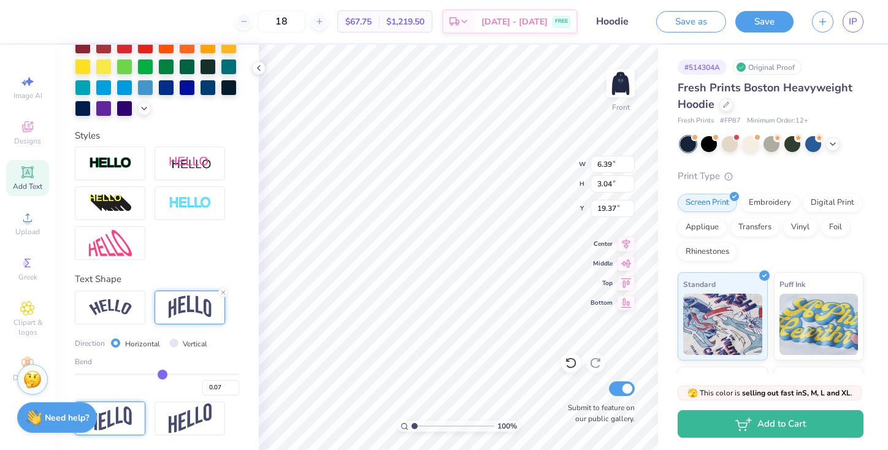
type input "0.06"
type input "0.04"
type input "0.03"
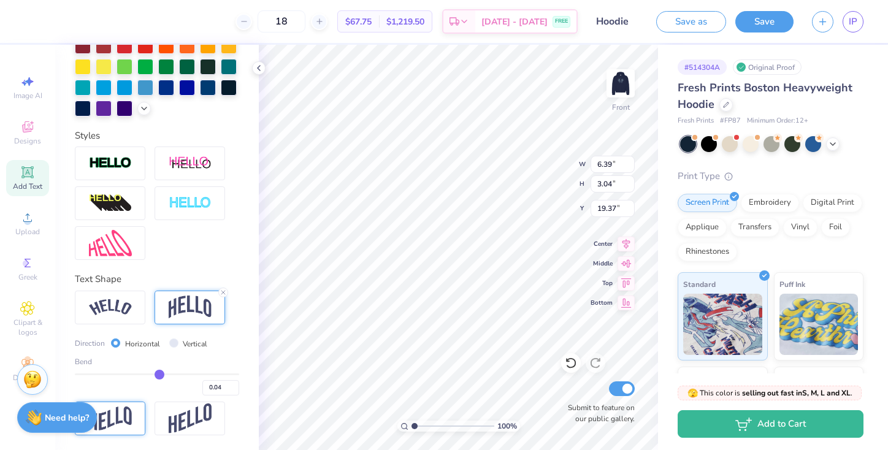
type input "0.03"
type input "0.02"
type input "0.01"
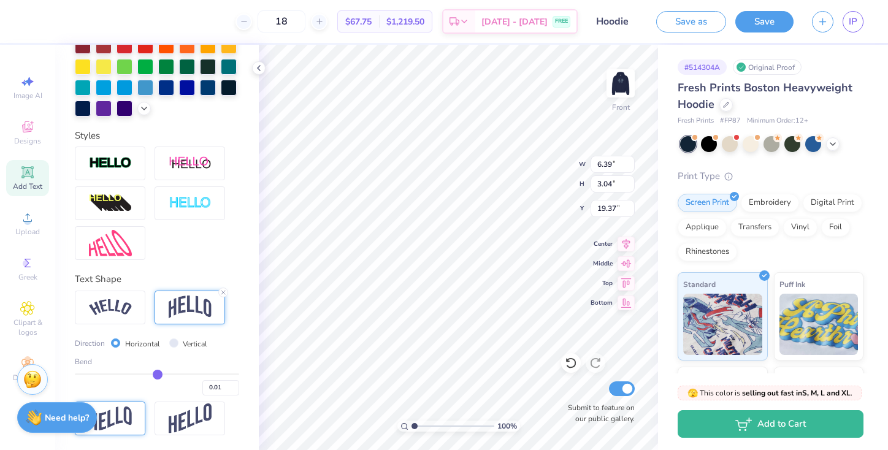
type input "-0.01"
type input "-0.02"
type input "-0.04"
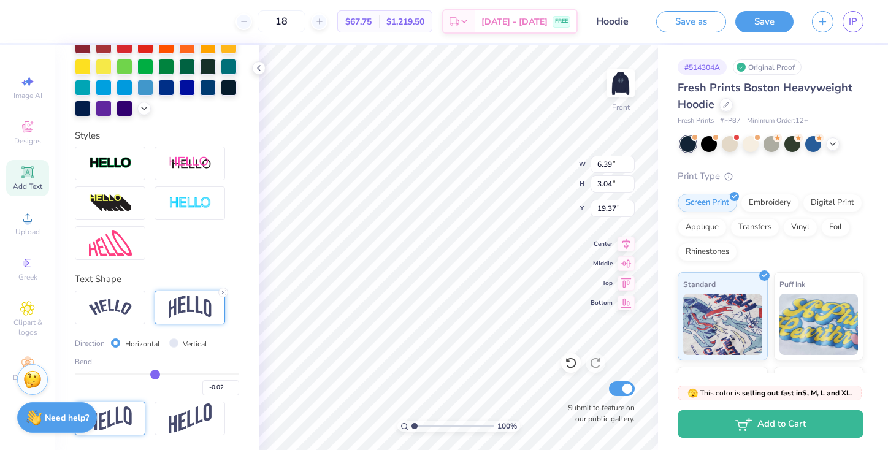
type input "-0.04"
type input "-0.05"
type input "-0.06"
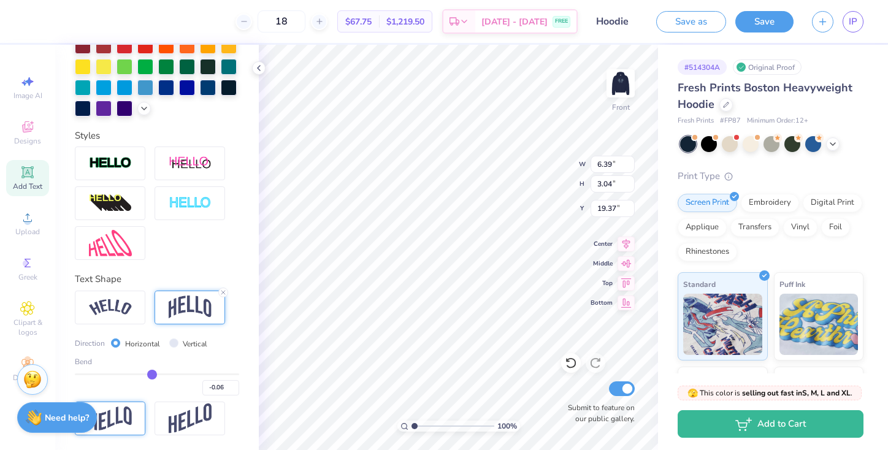
type input "-0.07"
type input "-0.08"
type input "-0.09"
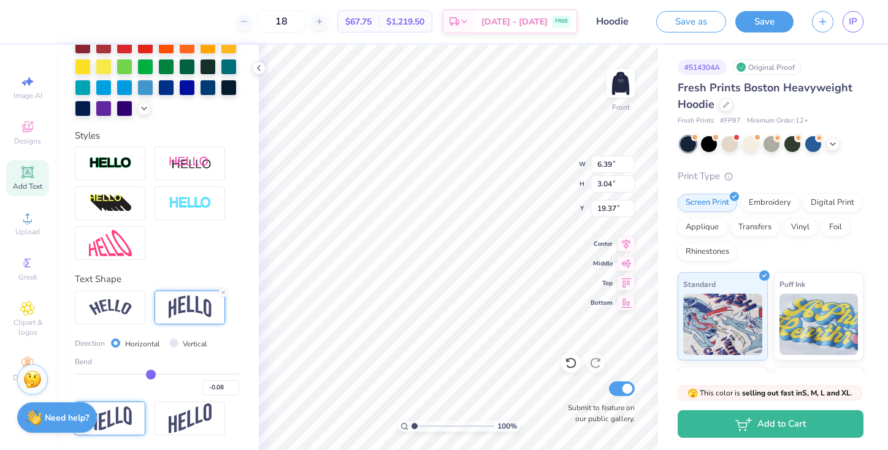
type input "-0.09"
type input "-0.11"
type input "-0.13"
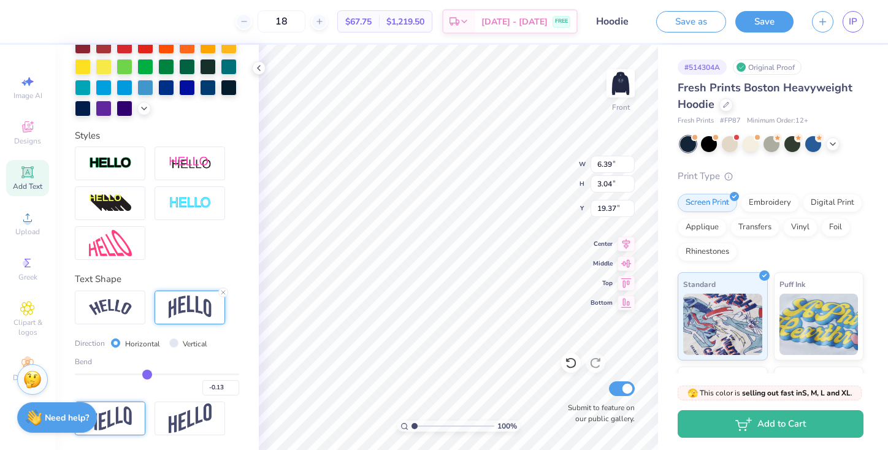
type input "-0.15"
type input "-0.17"
type input "-0.2"
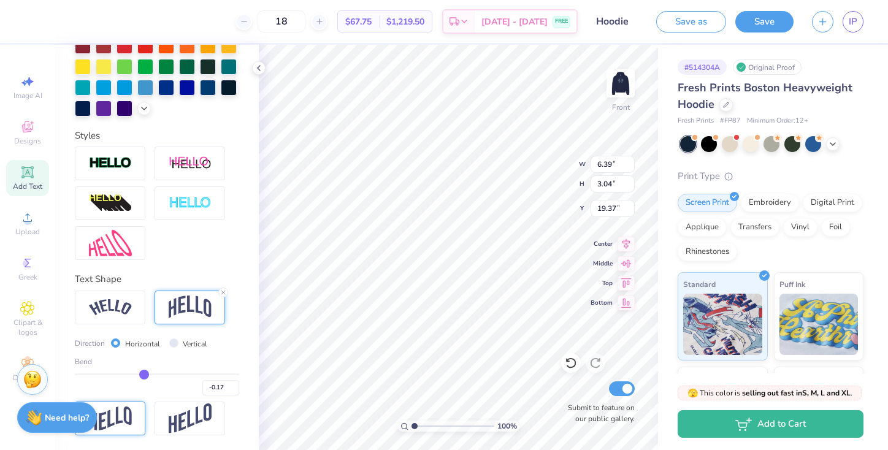
type input "-0.20"
type input "-0.21"
type input "-0.23"
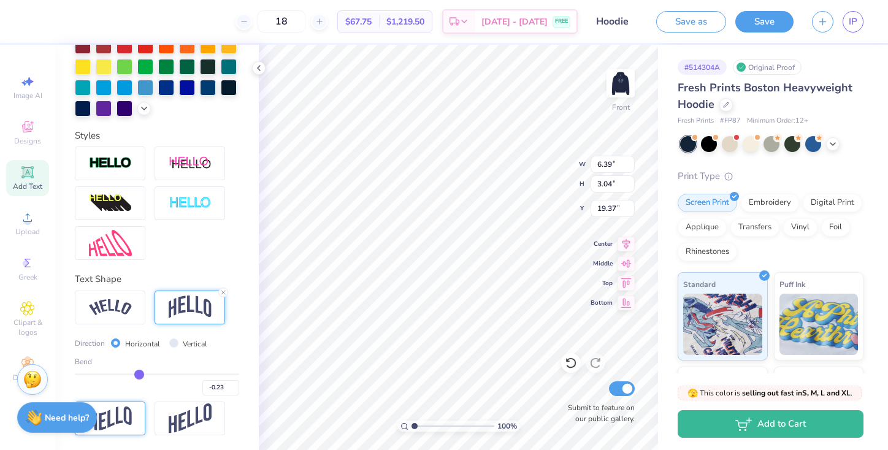
type input "-0.24"
type input "-0.26"
type input "-0.27"
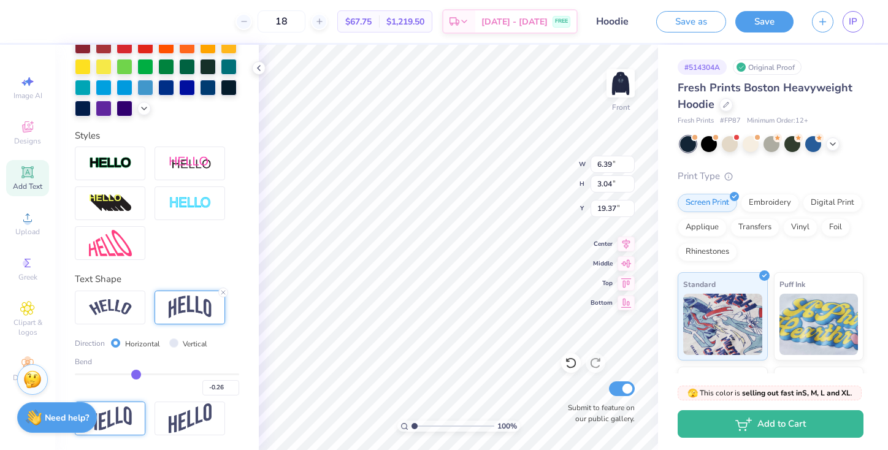
type input "-0.27"
type input "-0.28"
type input "-0.3"
type input "-0.30"
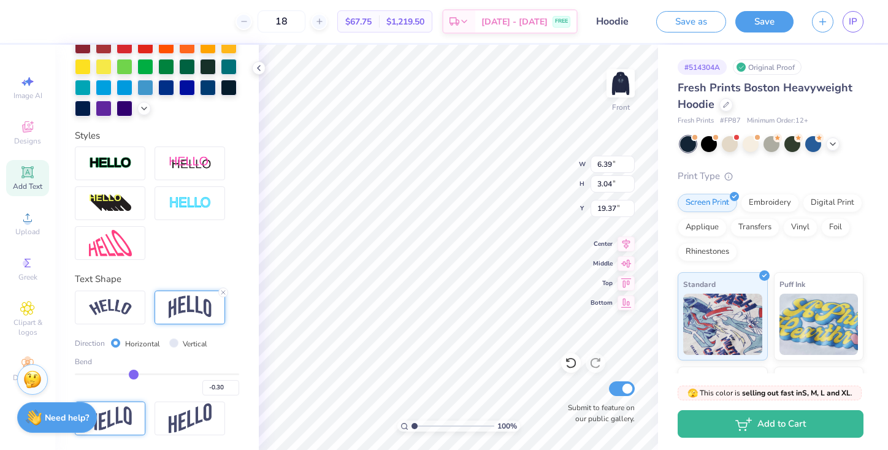
type input "-0.31"
type input "-0.32"
type input "-0.33"
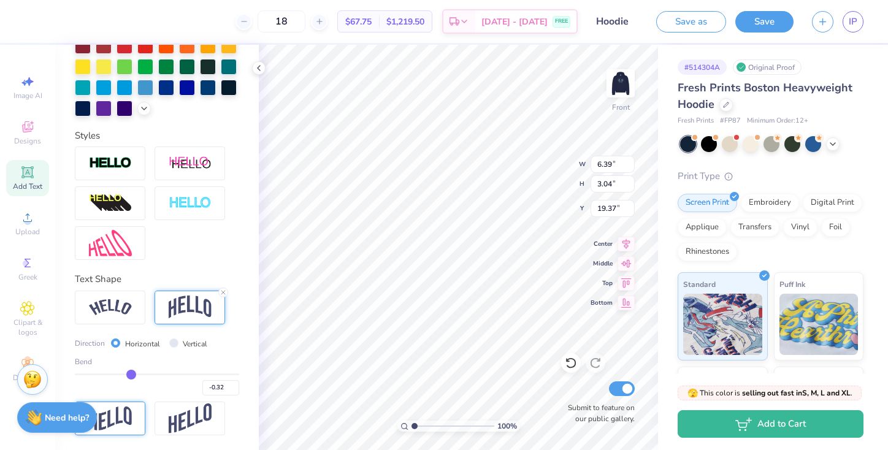
type input "-0.33"
type input "-0.34"
type input "-0.35"
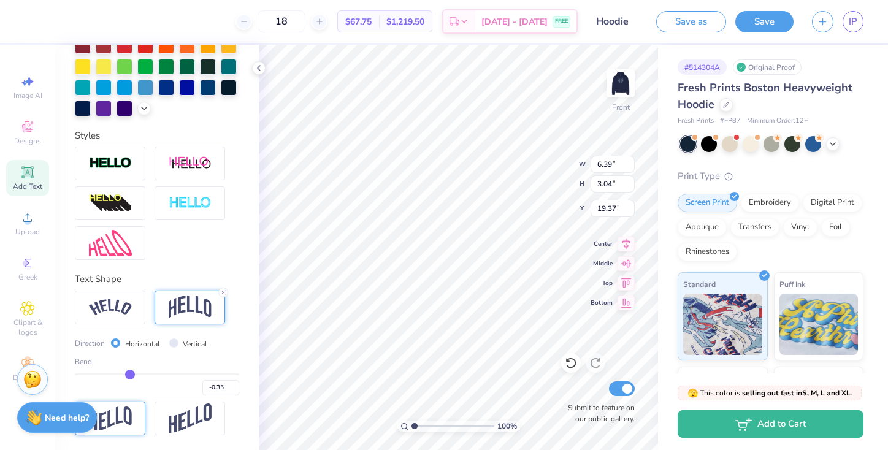
type input "-0.36"
type input "-0.37"
type input "-0.39"
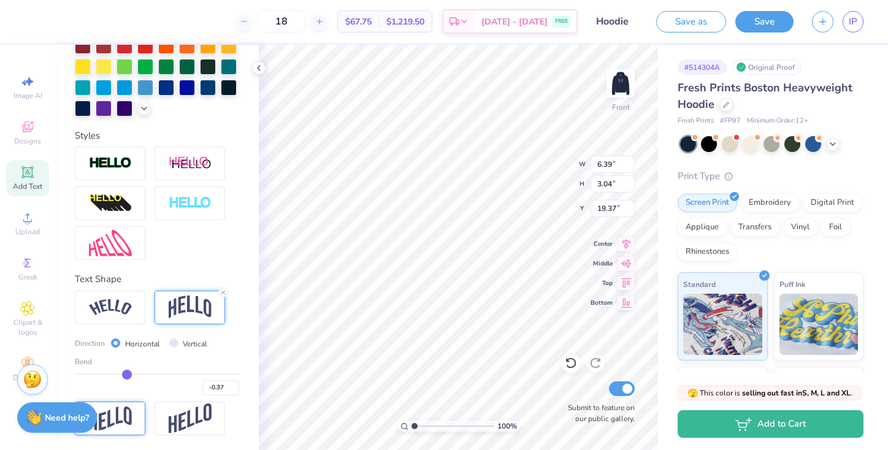
type input "-0.39"
type input "-0.4"
type input "-0.40"
type input "-0.41"
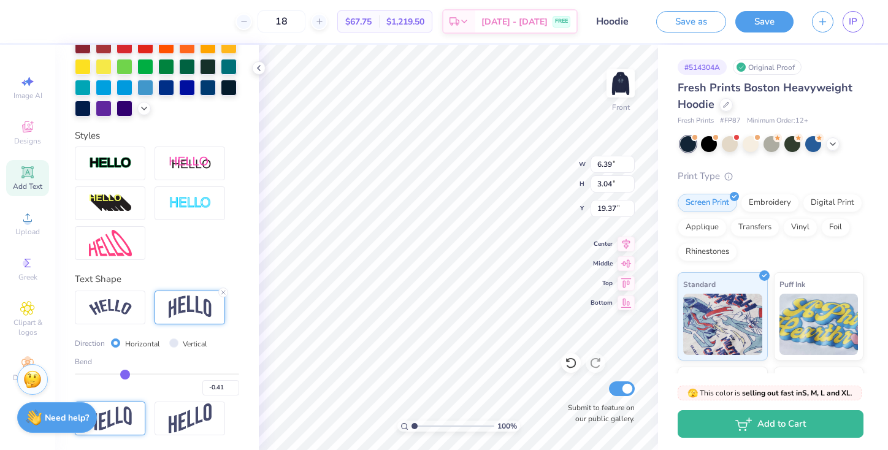
type input "-0.42"
type input "-0.43"
drag, startPoint x: 194, startPoint y: 374, endPoint x: 124, endPoint y: 382, distance: 70.4
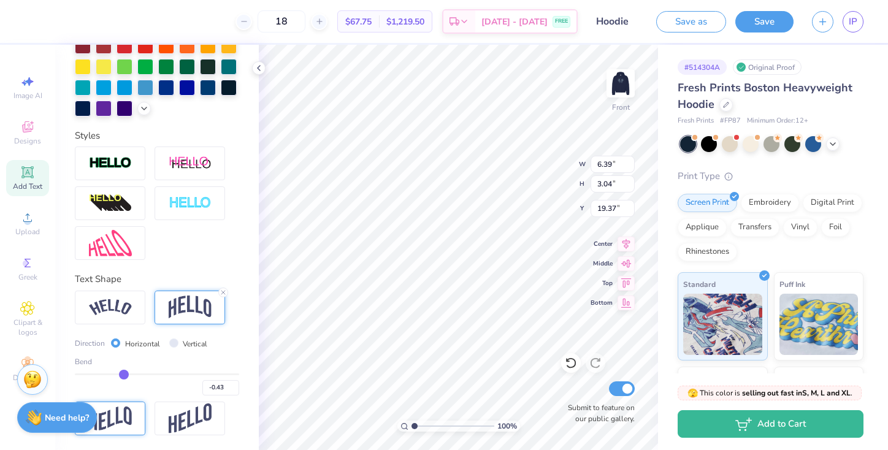
type input "-0.43"
click at [124, 375] on input "range" at bounding box center [157, 375] width 164 height 2
type input "2.84"
type input "19.47"
type input "-0.44"
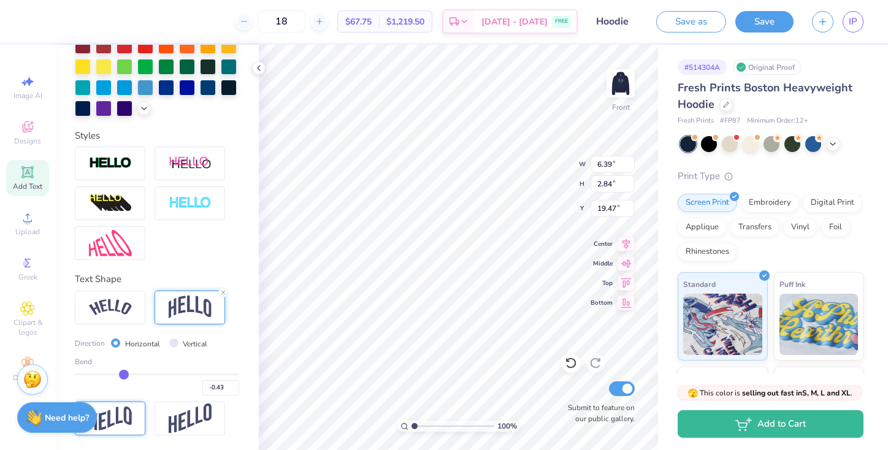
type input "-0.44"
type input "-0.43"
type input "-0.41"
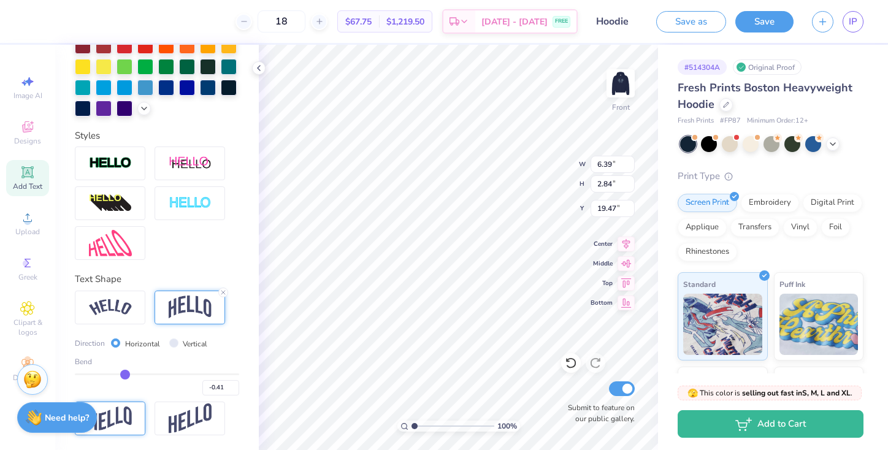
type input "-0.4"
type input "-0.40"
type input "-0.38"
type input "-0.36"
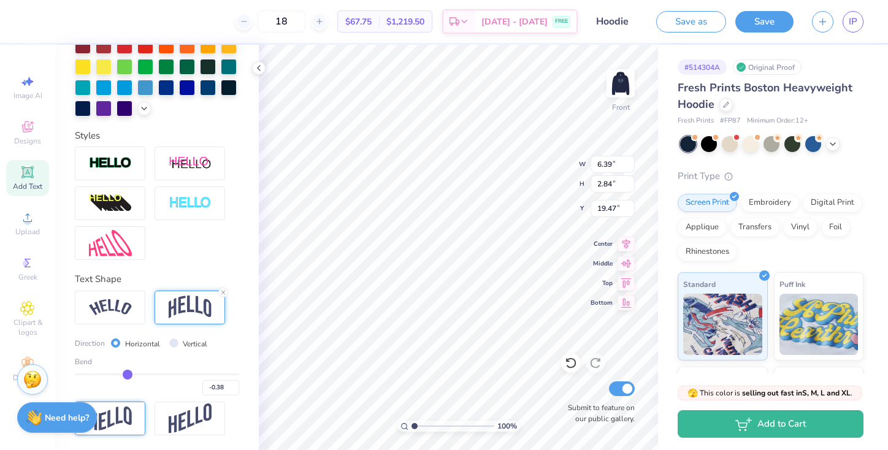
type input "-0.36"
type input "-0.34"
type input "-0.33"
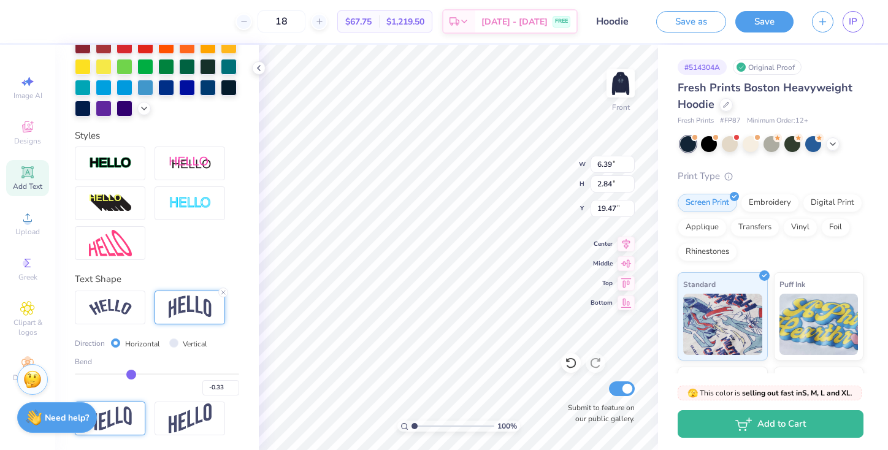
type input "-0.32"
type input "-0.31"
type input "-0.3"
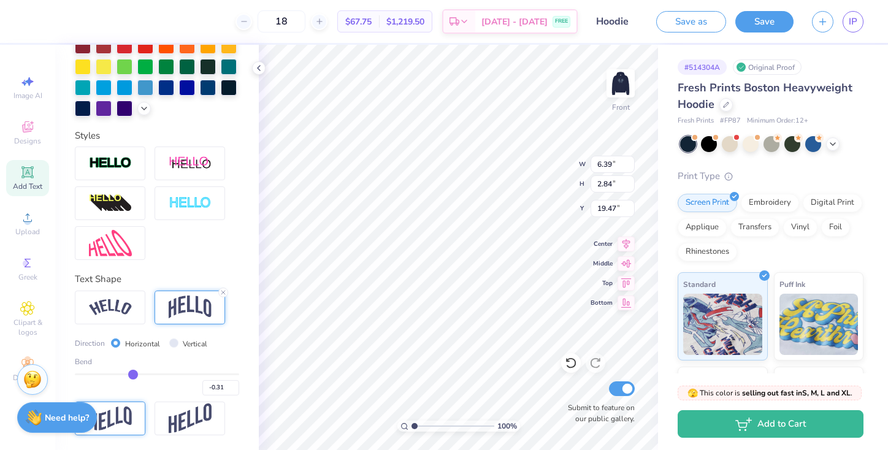
type input "-0.30"
type input "-0.29"
type input "-0.28"
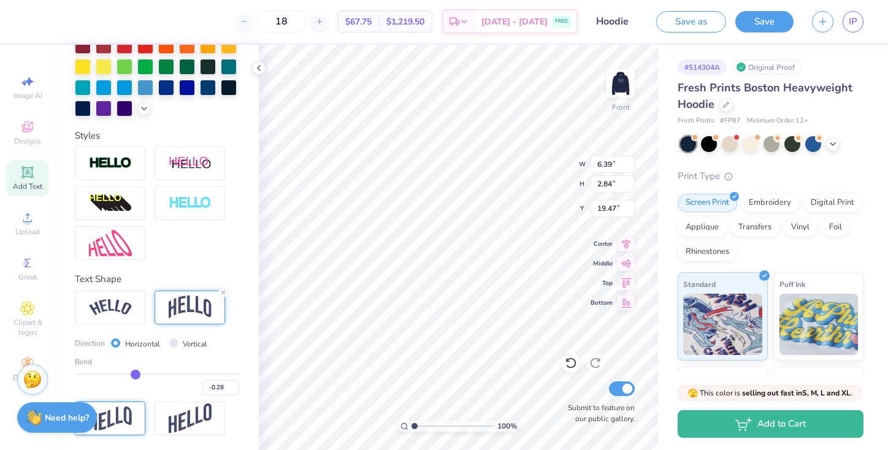
type input "-0.27"
type input "-0.26"
type input "-0.25"
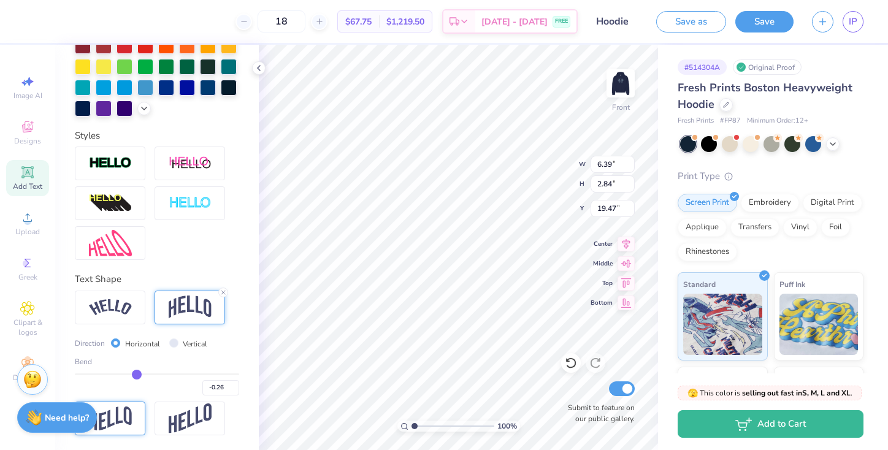
type input "-0.25"
type input "-0.24"
type input "-0.23"
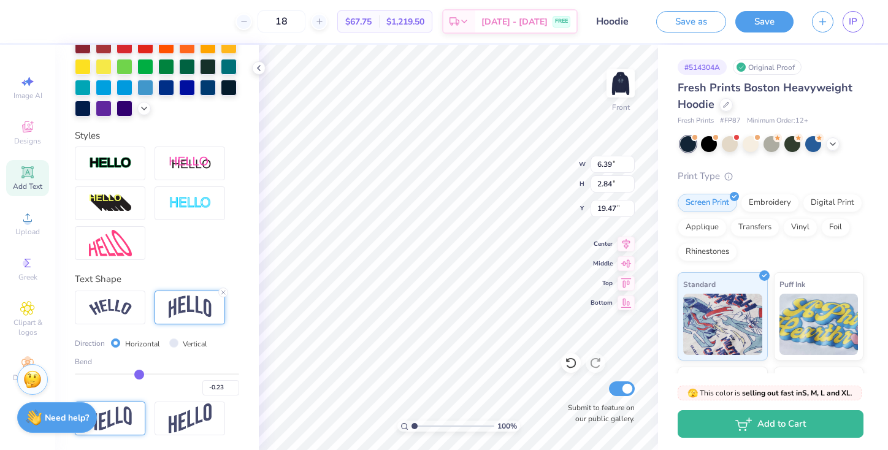
type input "-0.22"
type input "-0.21"
type input "-0.2"
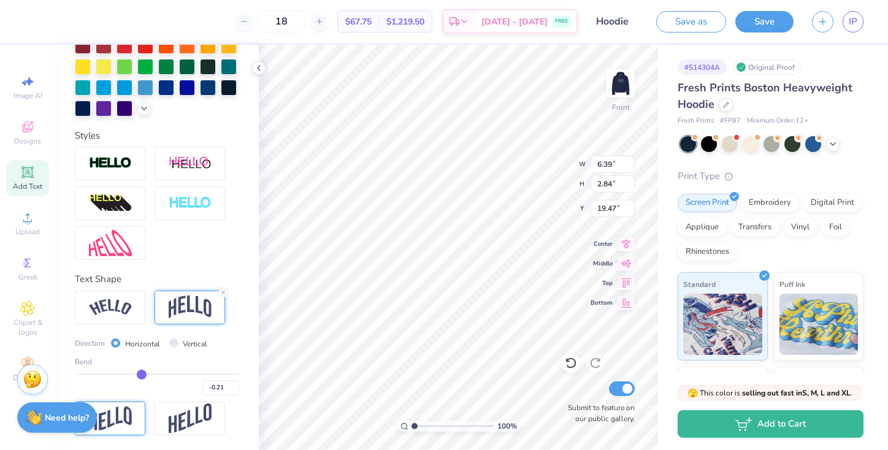
type input "-0.20"
type input "-0.19"
type input "-0.18"
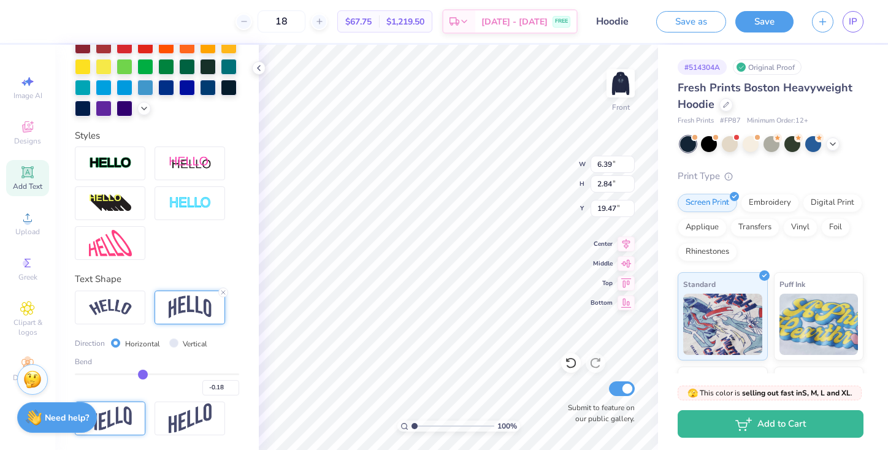
type input "-0.17"
type input "-0.16"
type input "-0.15"
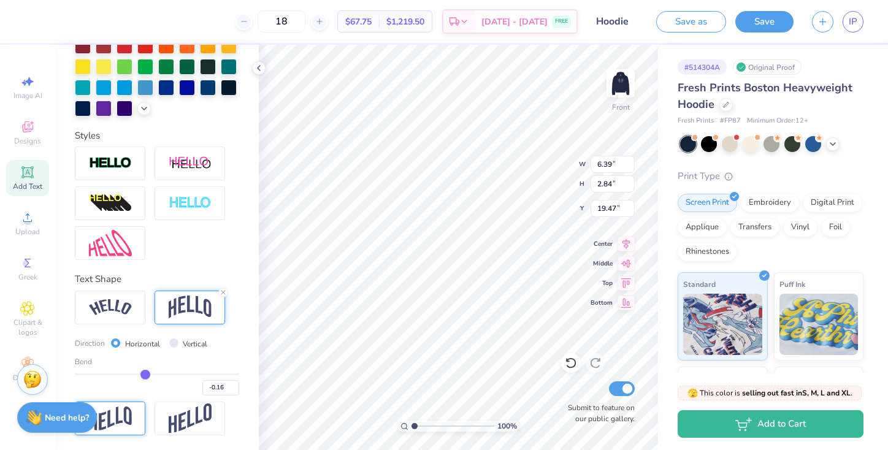
type input "-0.15"
type input "-0.14"
drag, startPoint x: 122, startPoint y: 372, endPoint x: 150, endPoint y: 372, distance: 28.2
click at [150, 374] on input "range" at bounding box center [157, 375] width 164 height 2
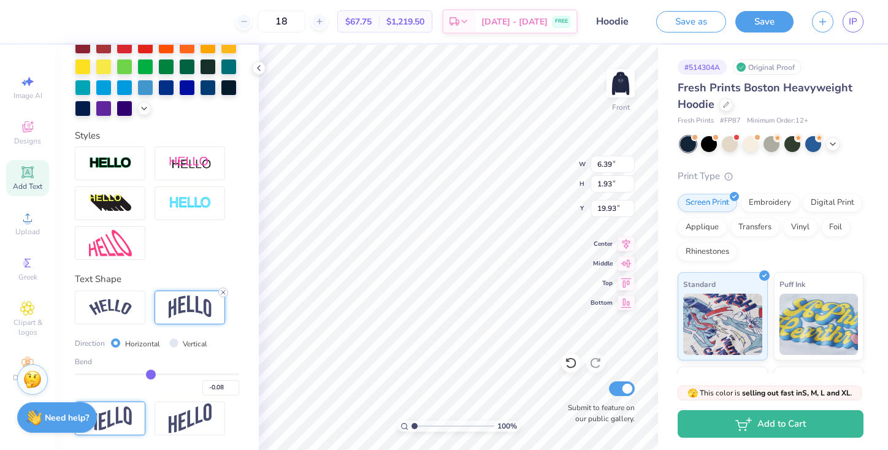
click at [221, 293] on icon at bounding box center [223, 292] width 7 height 7
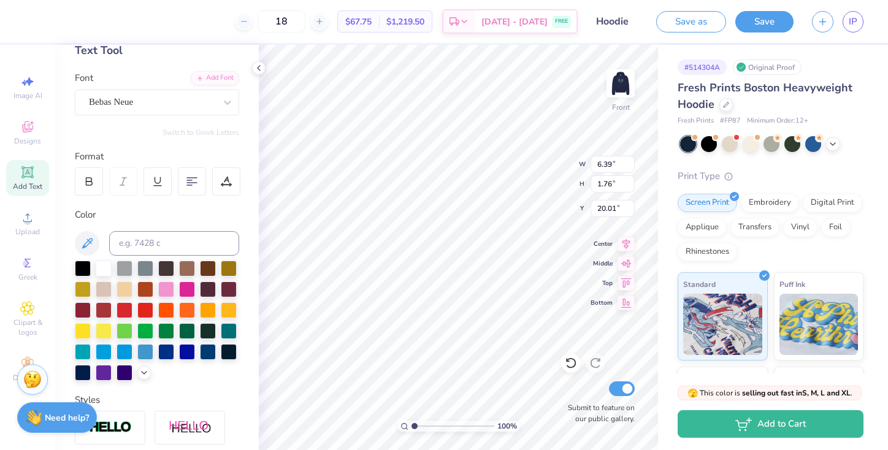
scroll to position [51, 0]
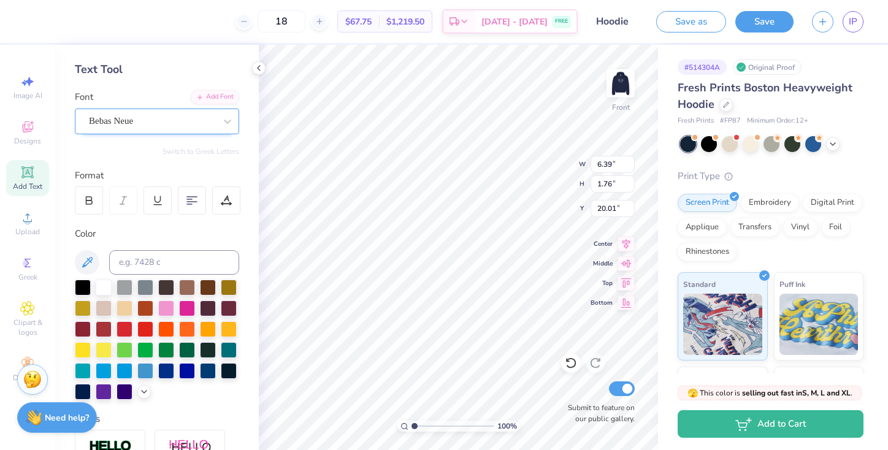
click at [129, 123] on div "Bebas Neue" at bounding box center [152, 121] width 129 height 19
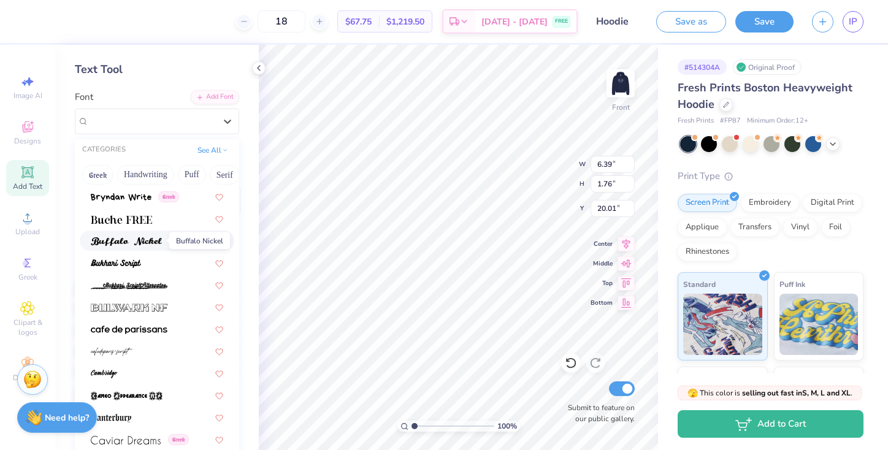
scroll to position [1148, 0]
click at [147, 220] on img at bounding box center [121, 219] width 61 height 9
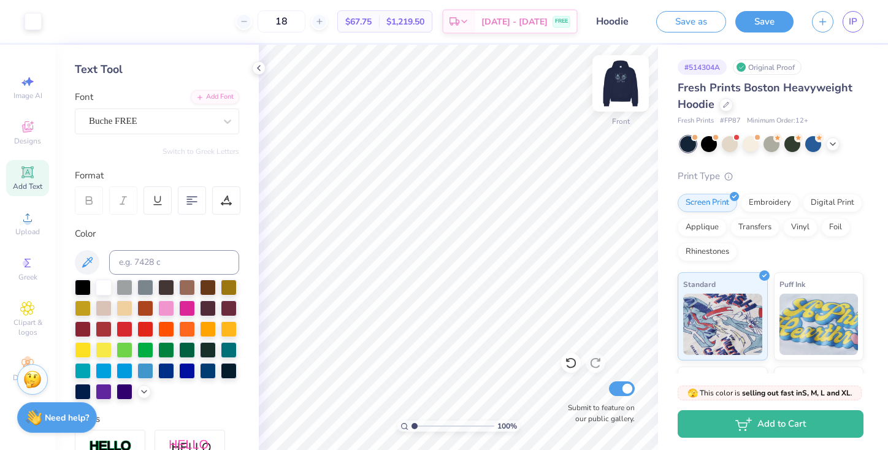
click at [621, 85] on img at bounding box center [620, 83] width 49 height 49
click at [624, 86] on img at bounding box center [620, 83] width 49 height 49
